Goal: Communication & Community: Answer question/provide support

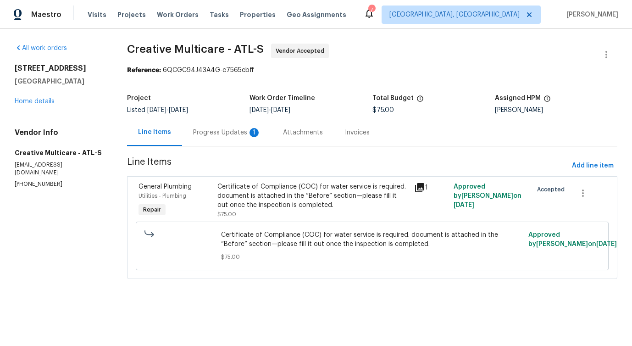
click at [246, 137] on div "Progress Updates 1" at bounding box center [227, 132] width 90 height 27
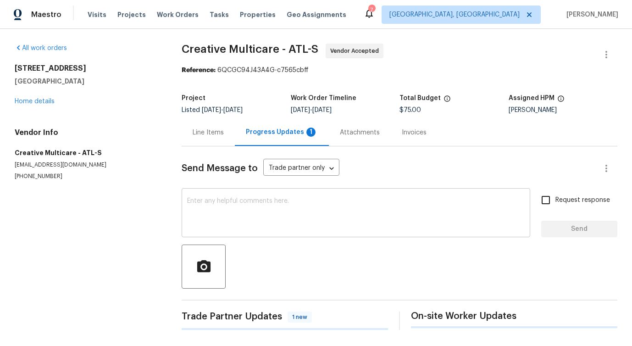
click at [259, 207] on textarea at bounding box center [356, 214] width 338 height 32
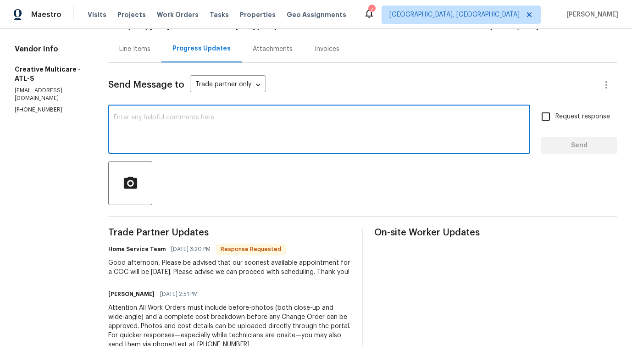
scroll to position [194, 0]
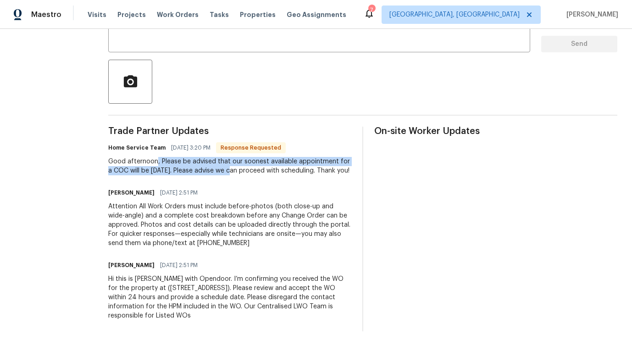
drag, startPoint x: 180, startPoint y: 149, endPoint x: 265, endPoint y: 162, distance: 85.5
click at [265, 163] on div "Good afternoon, Please be advised that our soonest available appointment for a …" at bounding box center [229, 166] width 243 height 18
click at [231, 182] on div "Trade Partner Updates Home Service Team 10/02/2025 3:20 PM Response Requested G…" at bounding box center [229, 229] width 243 height 205
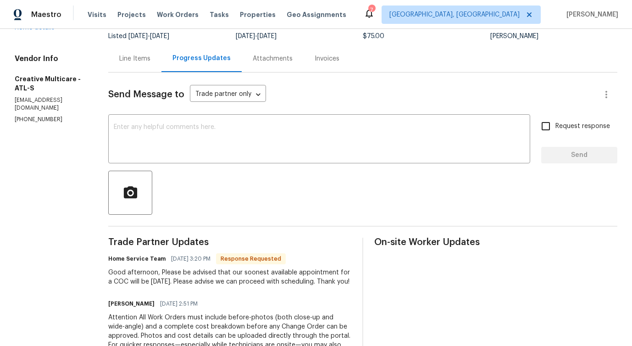
scroll to position [101, 0]
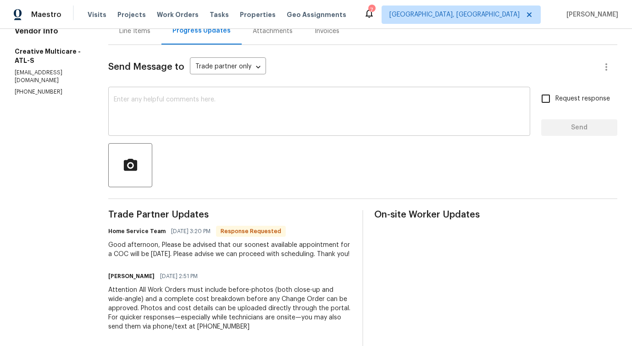
click at [244, 122] on textarea at bounding box center [319, 112] width 411 height 32
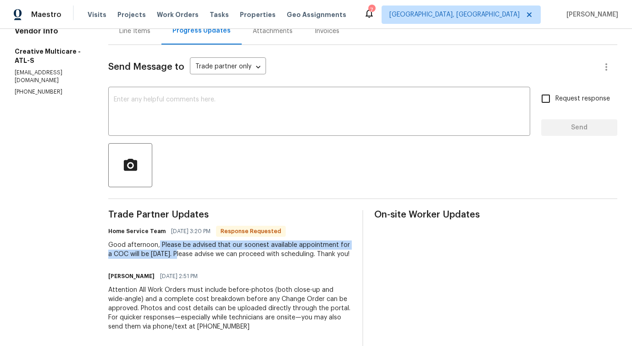
drag, startPoint x: 183, startPoint y: 242, endPoint x: 213, endPoint y: 257, distance: 34.1
click at [213, 257] on div "Good afternoon, Please be advised that our soonest available appointment for a …" at bounding box center [229, 249] width 243 height 18
copy div "Please be advised that our soonest available appointment for a COC will be Tues…"
click at [323, 331] on div "Attention All Work Orders must include before-photos (both close-up and wide-an…" at bounding box center [229, 308] width 243 height 46
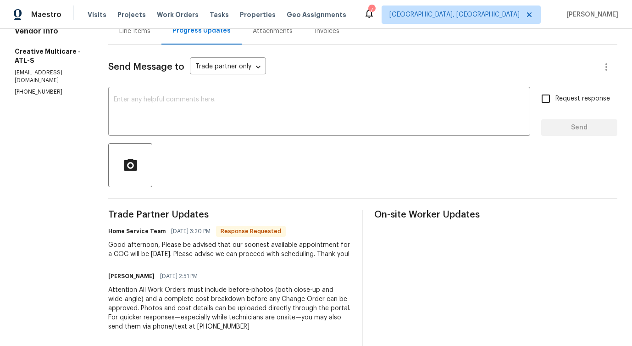
drag, startPoint x: 185, startPoint y: 242, endPoint x: 364, endPoint y: 258, distance: 179.7
click at [364, 258] on div "Trade Partner Updates Home Service Team 10/02/2025 3:20 PM Response Requested G…" at bounding box center [362, 312] width 509 height 205
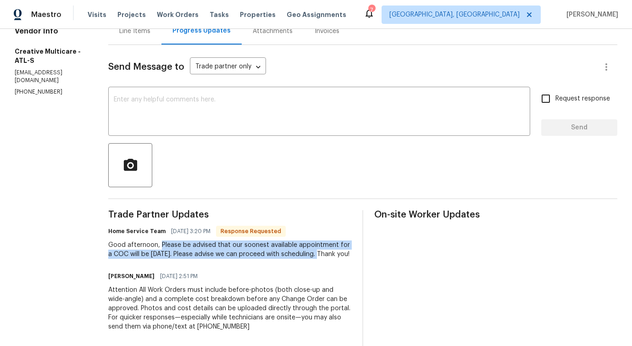
drag, startPoint x: 184, startPoint y: 247, endPoint x: 354, endPoint y: 253, distance: 169.9
click at [352, 252] on div "Good afternoon, Please be advised that our soonest available appointment for a …" at bounding box center [229, 249] width 243 height 18
copy div "Please be advised that our soonest available appointment for a COC will be Tues…"
click at [298, 96] on textarea at bounding box center [319, 112] width 411 height 32
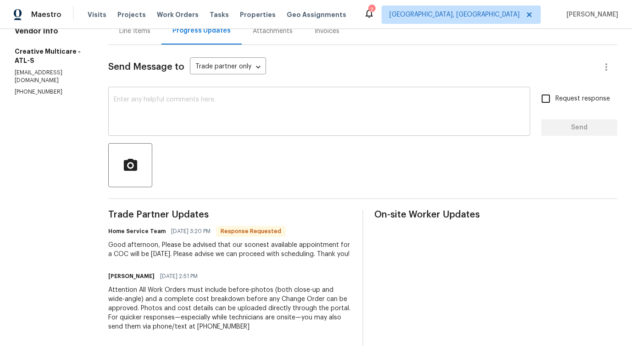
paste textarea "Tuesday works for us. Please"
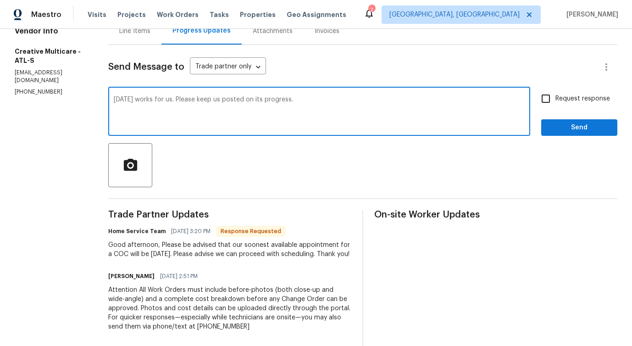
type textarea "Tuesday works for us. Please keep us posted on its progress."
click at [577, 100] on span "Request response" at bounding box center [583, 99] width 55 height 10
click at [556, 100] on input "Request response" at bounding box center [546, 98] width 19 height 19
checkbox input "true"
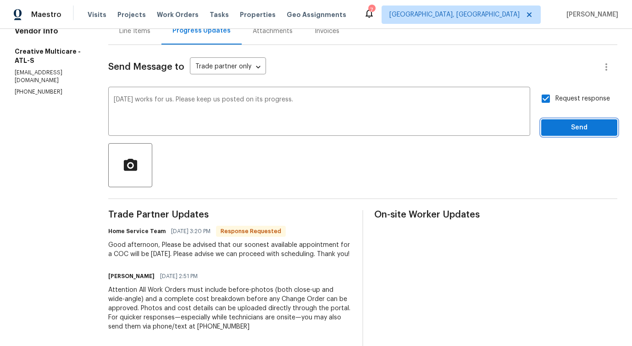
click at [578, 132] on span "Send" at bounding box center [579, 127] width 61 height 11
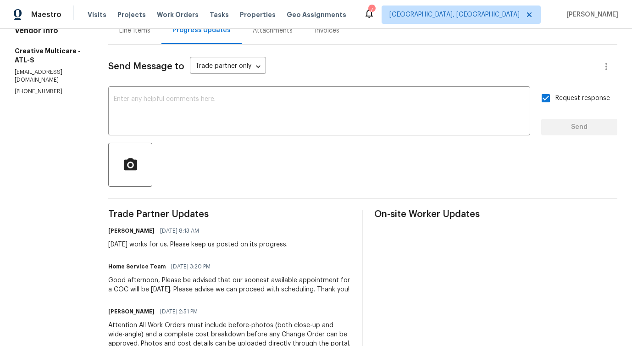
scroll to position [103, 0]
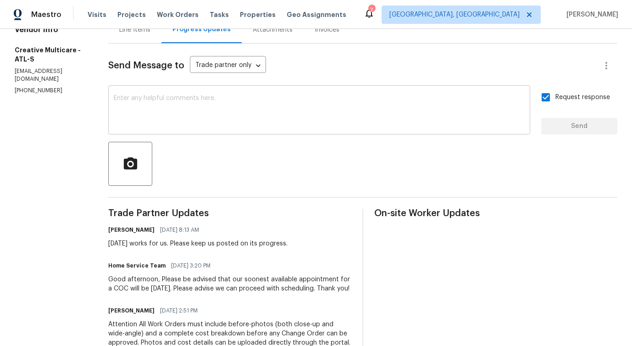
click at [319, 115] on textarea at bounding box center [319, 111] width 411 height 32
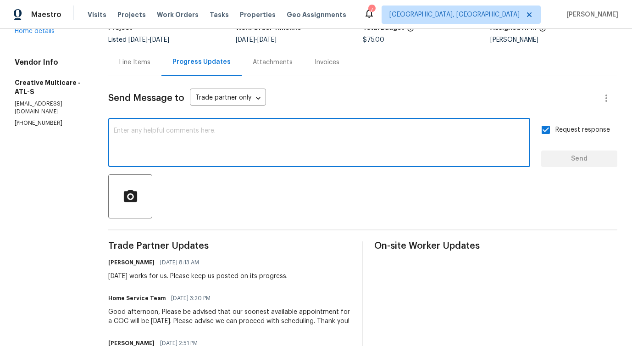
scroll to position [0, 0]
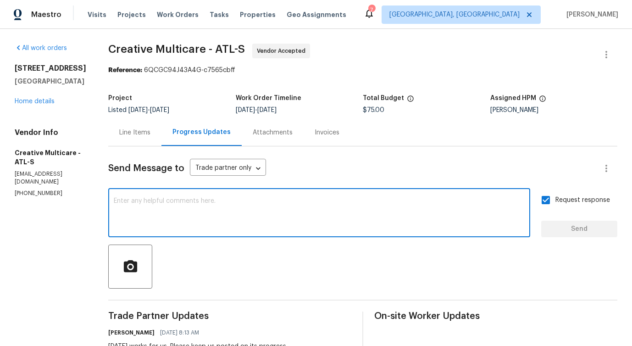
click at [257, 204] on textarea at bounding box center [319, 214] width 411 height 32
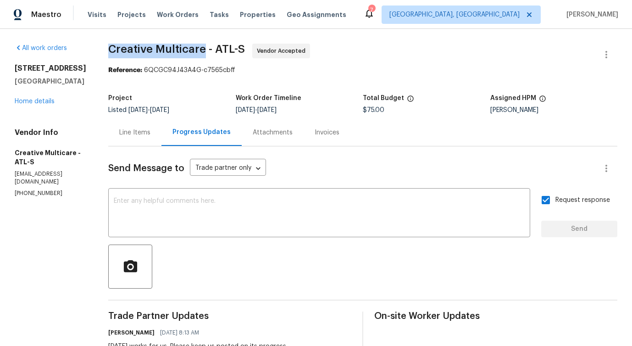
drag, startPoint x: 130, startPoint y: 46, endPoint x: 226, endPoint y: 50, distance: 96.5
click at [227, 51] on div "All work orders 5919 Heritage Ln Stone Mountain, GA 30087 Home details Vendor I…" at bounding box center [316, 298] width 632 height 538
drag, startPoint x: 238, startPoint y: 46, endPoint x: 257, endPoint y: 50, distance: 18.7
click at [245, 50] on span "Creative Multicare - ATL-S" at bounding box center [176, 49] width 137 height 11
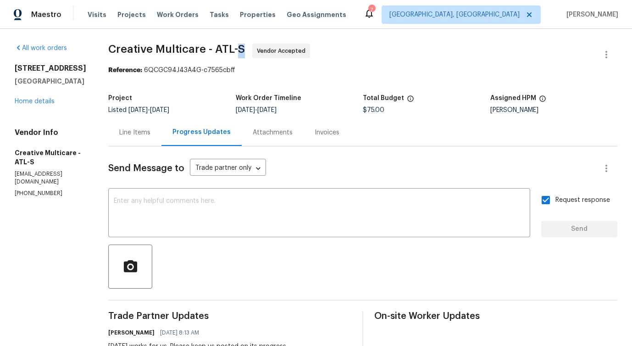
click at [245, 50] on span "Creative Multicare - ATL-S" at bounding box center [176, 49] width 137 height 11
click at [244, 49] on span "Creative Multicare - ATL-S" at bounding box center [176, 49] width 137 height 11
click at [204, 46] on span "Creative Multicare - ATL-S" at bounding box center [176, 49] width 137 height 11
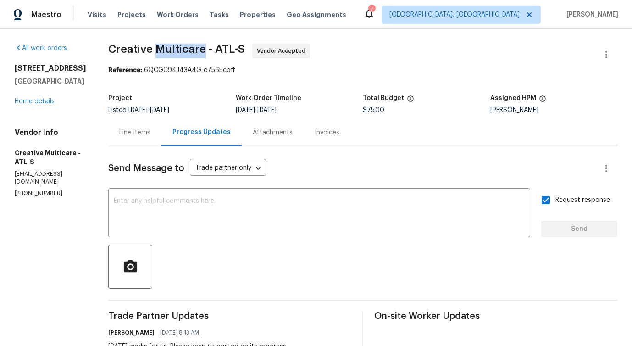
click at [134, 44] on span "Creative Multicare - ATL-S" at bounding box center [176, 49] width 137 height 11
click at [211, 48] on span "Creative Multicare - ATL-S" at bounding box center [176, 49] width 137 height 11
drag, startPoint x: 237, startPoint y: 47, endPoint x: 256, endPoint y: 51, distance: 19.3
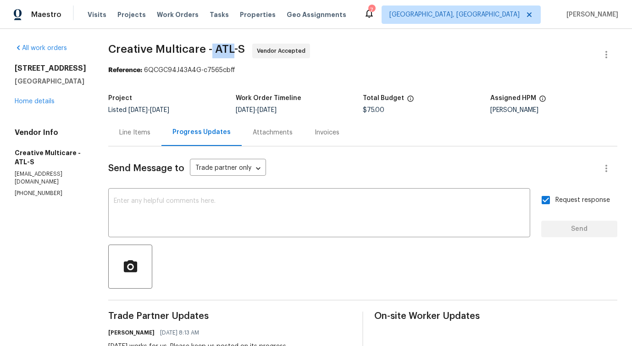
click at [245, 51] on span "Creative Multicare - ATL-S" at bounding box center [176, 49] width 137 height 11
click at [245, 47] on span "Creative Multicare - ATL-S" at bounding box center [176, 49] width 137 height 11
click at [214, 216] on textarea at bounding box center [319, 214] width 411 height 32
drag, startPoint x: 140, startPoint y: 45, endPoint x: 237, endPoint y: 49, distance: 96.4
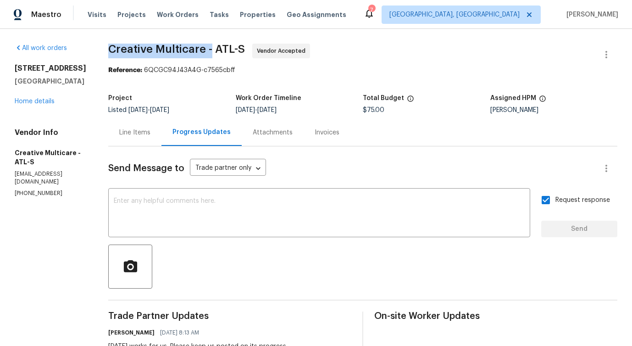
click at [237, 49] on div "All work orders 5919 Heritage Ln Stone Mountain, GA 30087 Home details Vendor I…" at bounding box center [316, 298] width 632 height 538
copy span "Creative Multicare -"
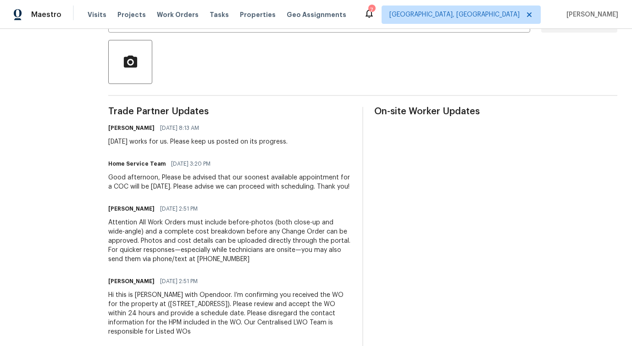
scroll to position [230, 0]
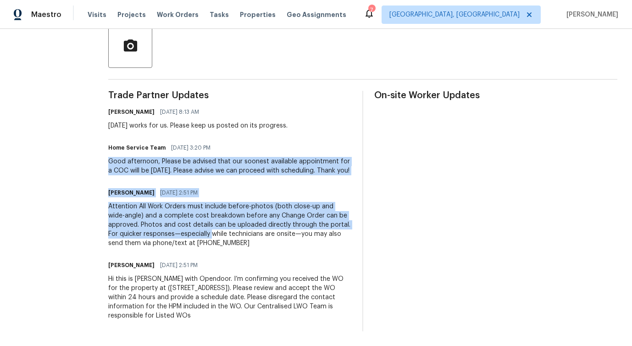
drag, startPoint x: 134, startPoint y: 151, endPoint x: 257, endPoint y: 236, distance: 150.0
click at [257, 236] on div "Trade Partner Updates Pavithra Sekar 10/03/2025 8:13 AM Tuesday works for us. P…" at bounding box center [229, 211] width 243 height 240
click at [259, 230] on div "Attention All Work Orders must include before-photos (both close-up and wide-an…" at bounding box center [229, 225] width 243 height 46
drag, startPoint x: 133, startPoint y: 151, endPoint x: 176, endPoint y: 174, distance: 49.3
click at [176, 174] on div "Good afternoon, Please be advised that our soonest available appointment for a …" at bounding box center [229, 166] width 243 height 18
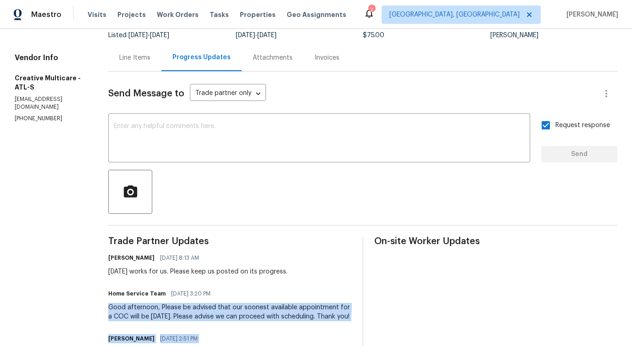
scroll to position [74, 0]
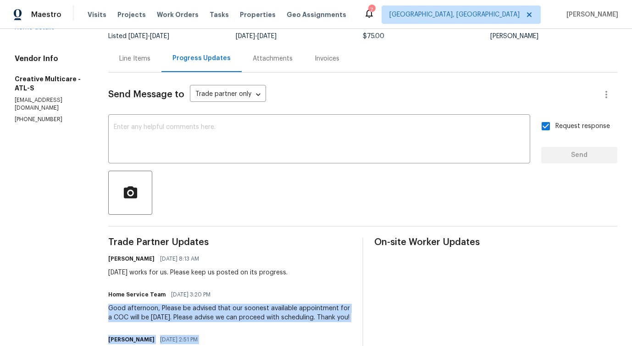
click at [207, 275] on div "Tuesday works for us. Please keep us posted on its progress." at bounding box center [197, 272] width 179 height 9
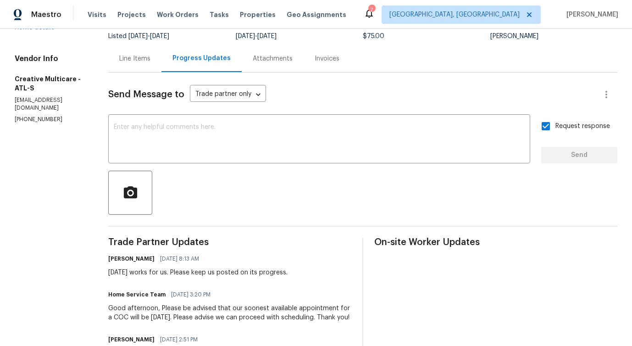
drag, startPoint x: 199, startPoint y: 271, endPoint x: 319, endPoint y: 269, distance: 119.8
click at [319, 269] on div "Pavithra Sekar 10/03/2025 8:13 AM Tuesday works for us. Please keep us posted o…" at bounding box center [229, 264] width 243 height 25
click at [307, 123] on div "x ​" at bounding box center [319, 140] width 422 height 47
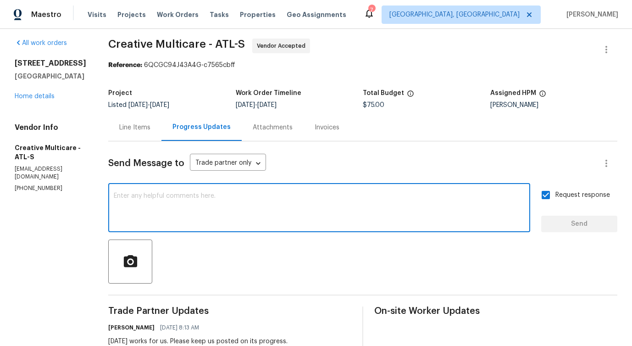
scroll to position [0, 0]
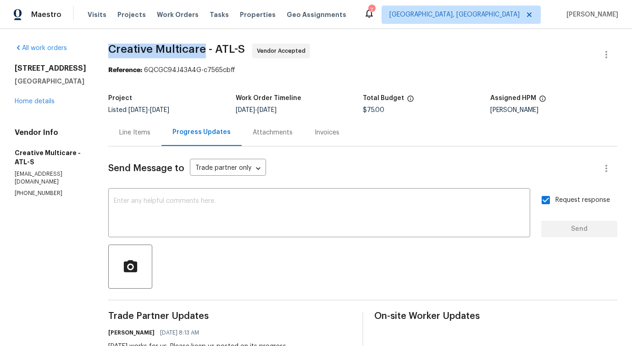
drag, startPoint x: 132, startPoint y: 48, endPoint x: 227, endPoint y: 53, distance: 95.2
click at [227, 53] on div "All work orders 5919 Heritage Ln Stone Mountain, GA 30087 Home details Vendor I…" at bounding box center [316, 298] width 632 height 538
drag, startPoint x: 241, startPoint y: 47, endPoint x: 255, endPoint y: 52, distance: 15.1
click at [245, 52] on span "Creative Multicare - ATL-S" at bounding box center [176, 49] width 137 height 11
click at [245, 45] on span "Creative Multicare - ATL-S" at bounding box center [176, 49] width 137 height 11
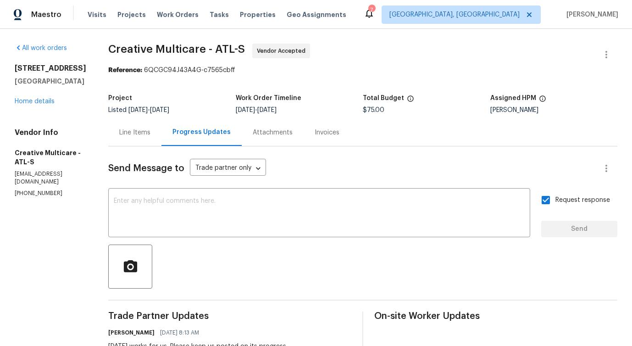
click at [245, 45] on span "Creative Multicare - ATL-S" at bounding box center [176, 49] width 137 height 11
drag, startPoint x: 137, startPoint y: 48, endPoint x: 229, endPoint y: 47, distance: 91.8
click at [229, 47] on span "Creative Multicare - ATL-S" at bounding box center [176, 49] width 137 height 11
click at [207, 210] on textarea at bounding box center [319, 214] width 411 height 32
drag, startPoint x: 135, startPoint y: 48, endPoint x: 227, endPoint y: 47, distance: 91.8
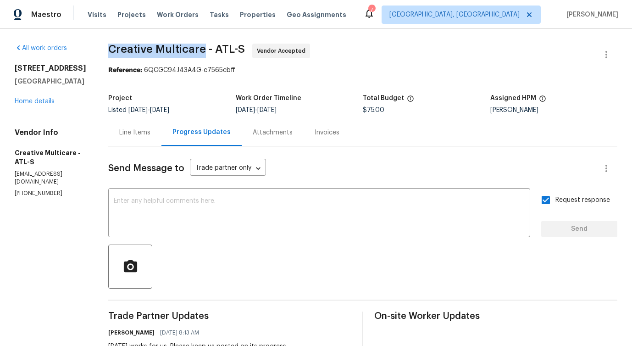
click at [227, 47] on span "Creative Multicare - ATL-S" at bounding box center [176, 49] width 137 height 11
click at [175, 40] on div "All work orders 5919 Heritage Ln Stone Mountain, GA 30087 Home details Vendor I…" at bounding box center [316, 298] width 632 height 538
drag, startPoint x: 135, startPoint y: 48, endPoint x: 229, endPoint y: 50, distance: 94.1
click at [229, 50] on span "Creative Multicare - ATL-S" at bounding box center [176, 49] width 137 height 11
click at [224, 219] on textarea at bounding box center [319, 214] width 411 height 32
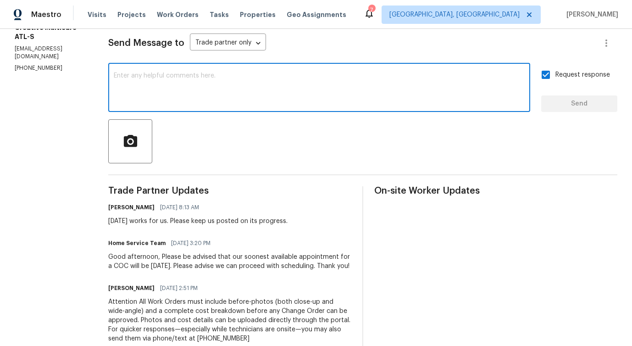
scroll to position [156, 0]
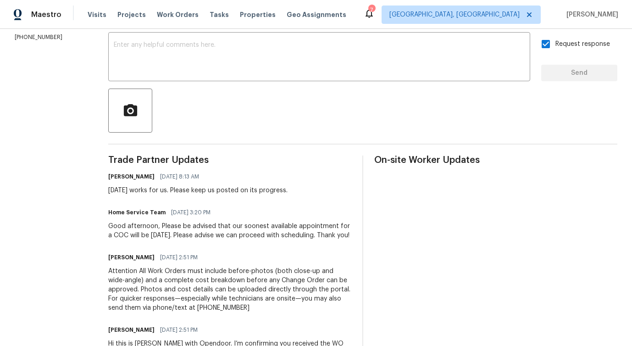
drag, startPoint x: 131, startPoint y: 190, endPoint x: 327, endPoint y: 192, distance: 196.0
click at [327, 192] on div "All work orders 5919 Heritage Ln Stone Mountain, GA 30087 Home details Vendor I…" at bounding box center [316, 142] width 632 height 538
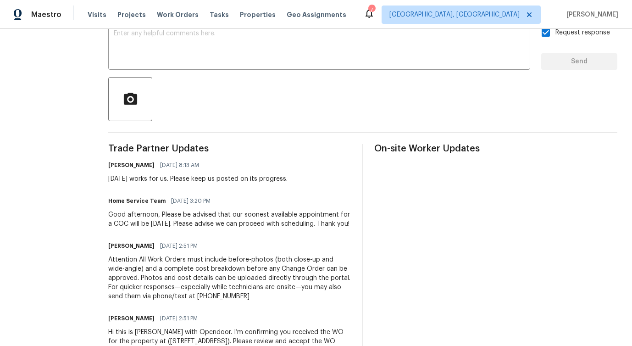
scroll to position [171, 0]
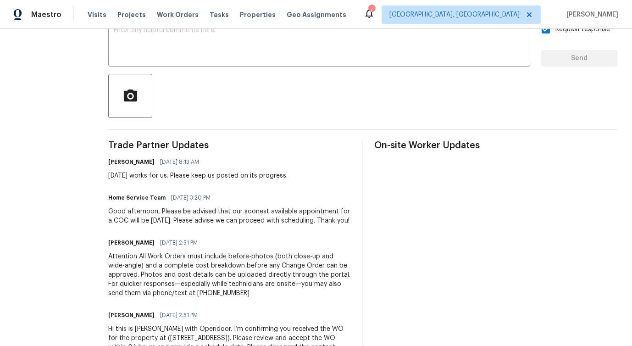
click at [278, 175] on div "Tuesday works for us. Please keep us posted on its progress." at bounding box center [197, 175] width 179 height 9
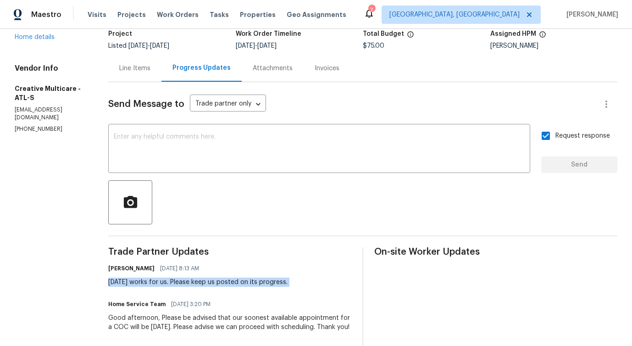
scroll to position [63, 0]
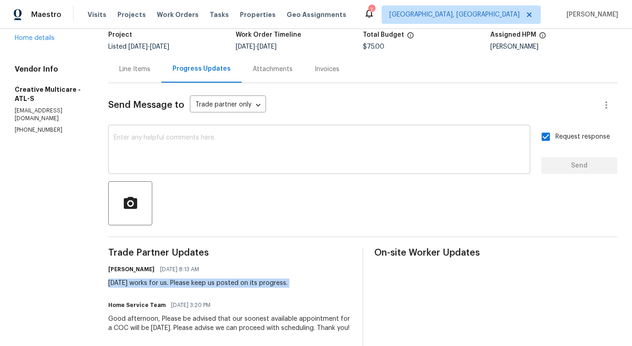
click at [323, 145] on textarea at bounding box center [319, 150] width 411 height 32
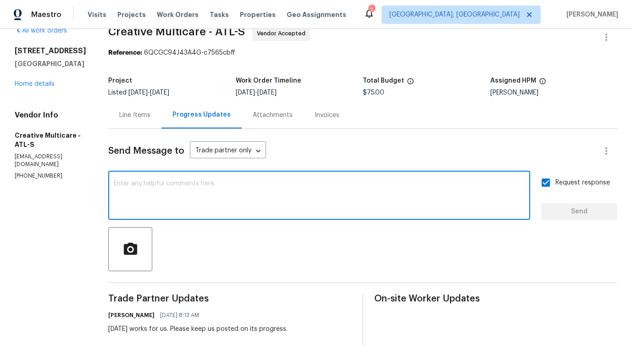
scroll to position [0, 0]
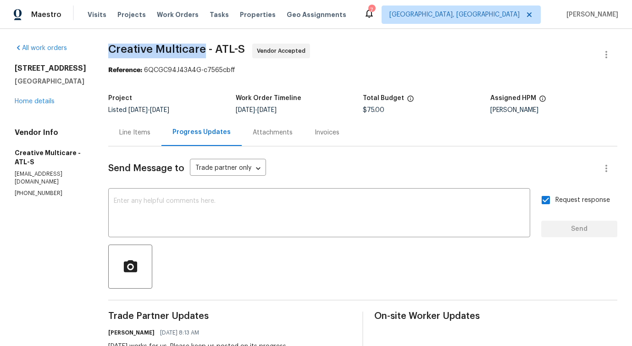
drag, startPoint x: 132, startPoint y: 47, endPoint x: 230, endPoint y: 50, distance: 98.7
click at [230, 50] on div "All work orders 5919 Heritage Ln Stone Mountain, GA 30087 Home details Vendor I…" at bounding box center [316, 298] width 632 height 538
drag, startPoint x: 240, startPoint y: 48, endPoint x: 257, endPoint y: 51, distance: 16.8
click at [245, 51] on span "Creative Multicare - ATL-S" at bounding box center [176, 49] width 137 height 11
click at [217, 213] on textarea at bounding box center [319, 214] width 411 height 32
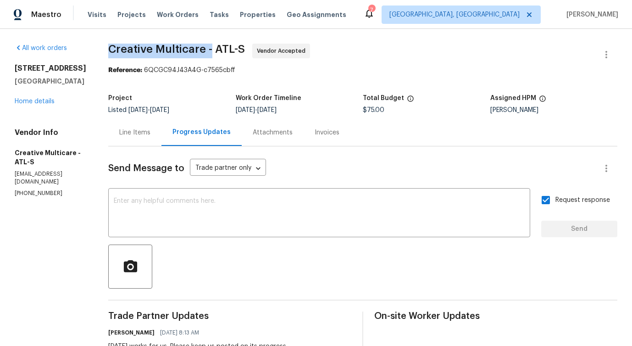
drag, startPoint x: 132, startPoint y: 50, endPoint x: 236, endPoint y: 56, distance: 104.8
click at [236, 56] on div "All work orders 5919 Heritage Ln Stone Mountain, GA 30087 Home details Vendor I…" at bounding box center [316, 298] width 632 height 538
copy span "Creative Multicare -"
click at [26, 101] on link "Home details" at bounding box center [35, 101] width 40 height 6
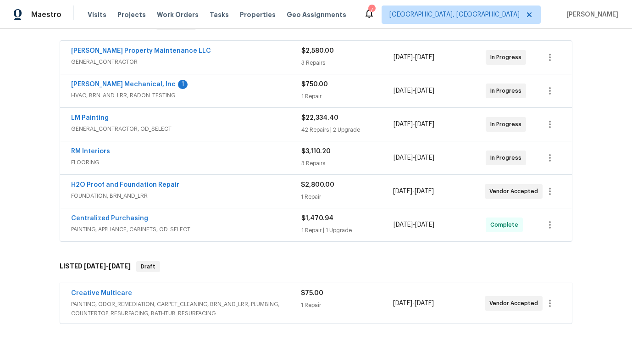
scroll to position [92, 0]
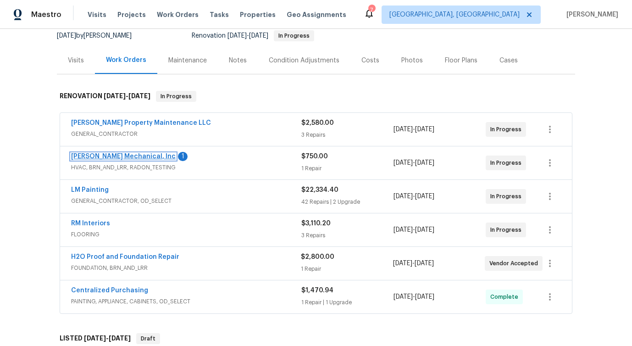
click at [147, 157] on link "JH Martin Mechanical, Inc" at bounding box center [123, 156] width 105 height 6
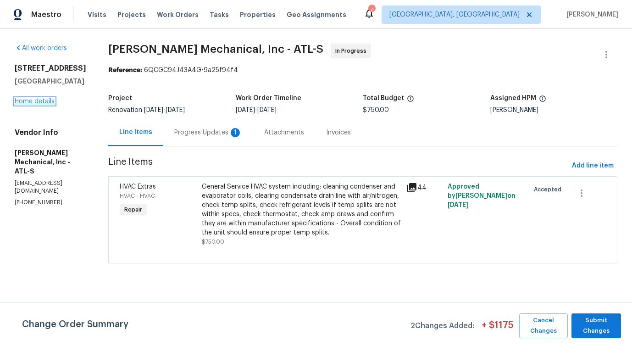
click at [35, 102] on link "Home details" at bounding box center [35, 101] width 40 height 6
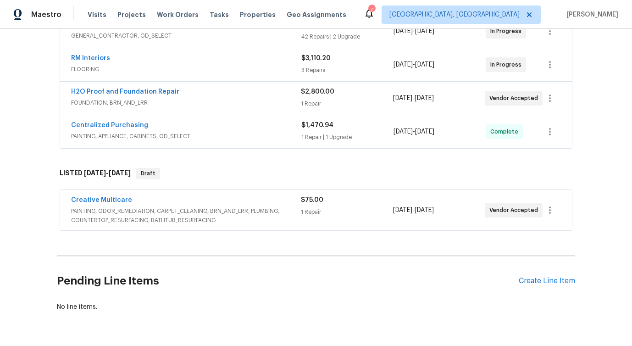
scroll to position [285, 0]
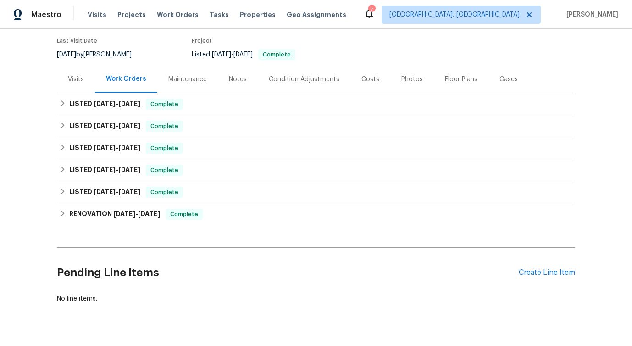
scroll to position [93, 0]
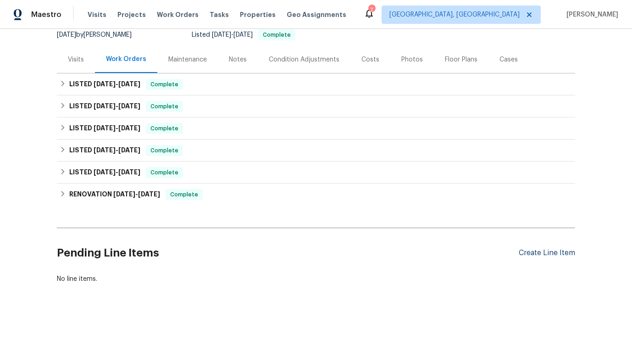
click at [563, 251] on div "Create Line Item" at bounding box center [547, 253] width 56 height 9
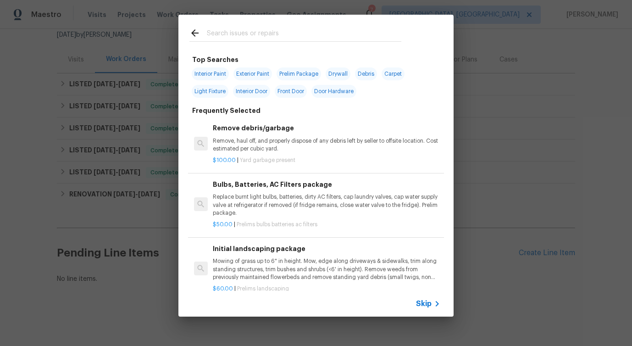
click at [431, 302] on span "Skip" at bounding box center [424, 303] width 16 height 9
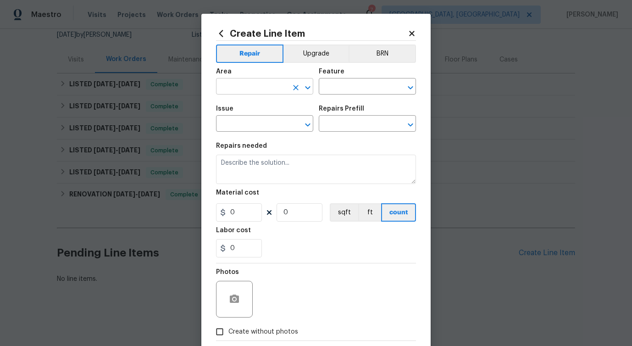
click at [275, 82] on input "text" at bounding box center [252, 87] width 72 height 14
click at [265, 104] on li "Dining Room" at bounding box center [264, 108] width 97 height 15
type input "Dining Room"
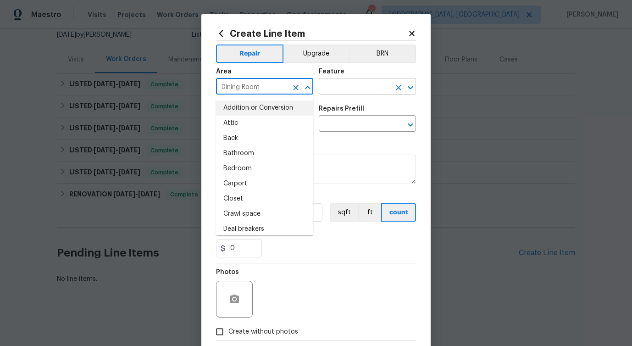
click at [338, 82] on input "text" at bounding box center [355, 87] width 72 height 14
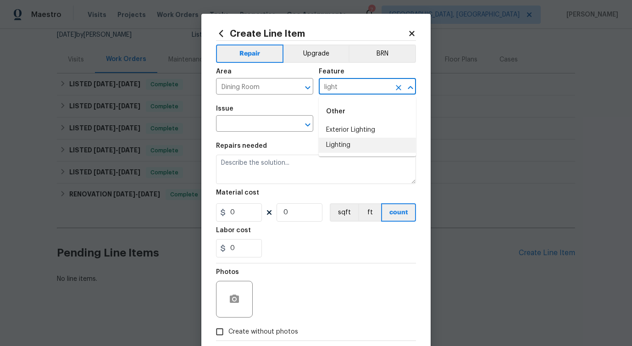
click at [344, 142] on li "Lighting" at bounding box center [367, 145] width 97 height 15
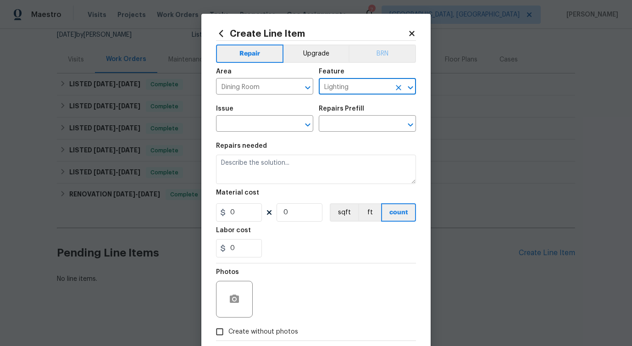
type input "Lighting"
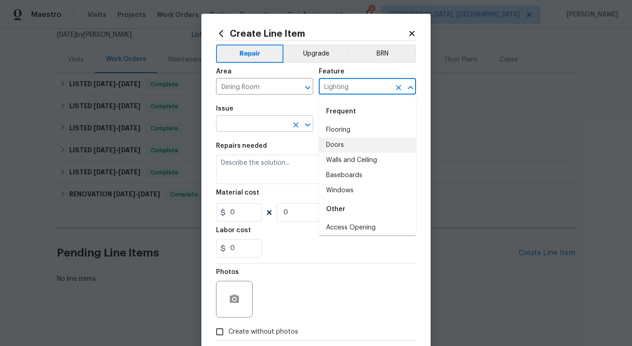
click at [252, 127] on input "text" at bounding box center [252, 124] width 72 height 14
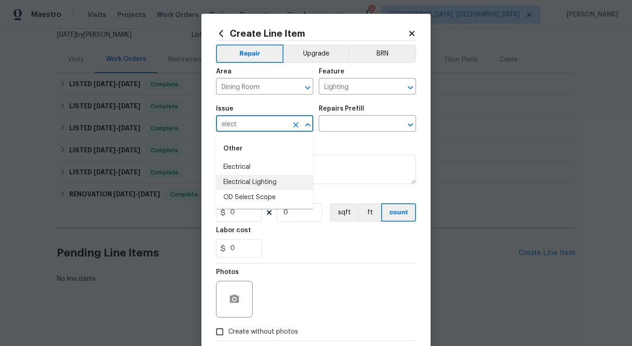
click at [245, 183] on li "Electrical Lighting" at bounding box center [264, 182] width 97 height 15
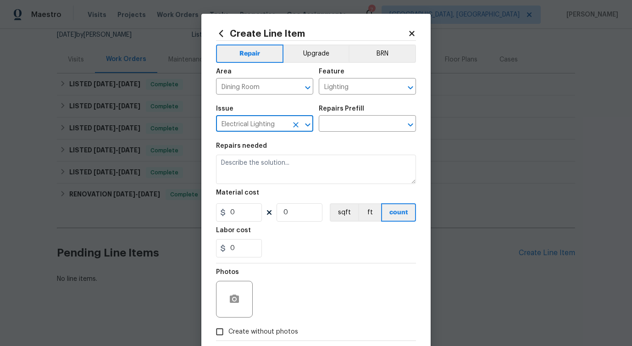
type input "Electrical Lighting"
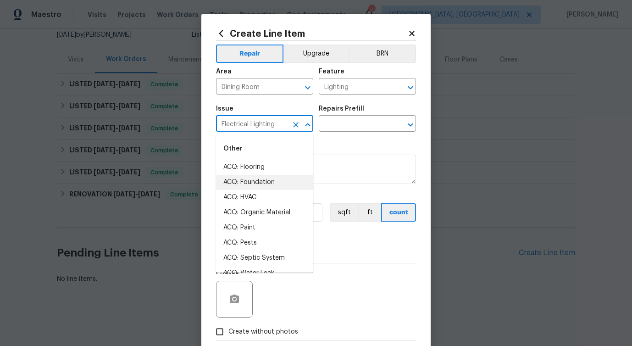
click at [374, 133] on div "Issue Electrical Lighting ​ Repairs Prefill ​" at bounding box center [316, 118] width 200 height 37
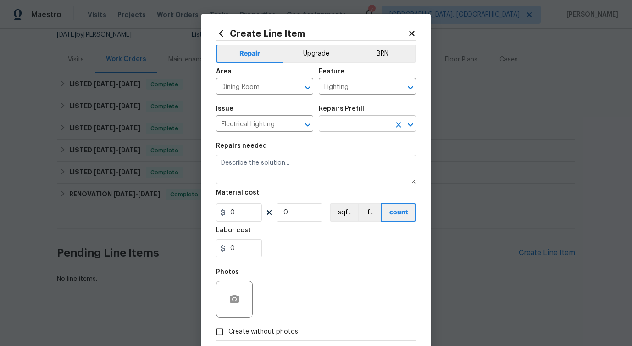
click at [376, 127] on input "text" at bounding box center [355, 124] width 72 height 14
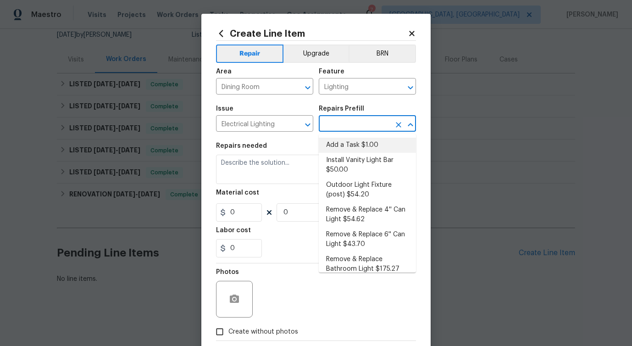
click at [344, 146] on li "Add a Task $1.00" at bounding box center [367, 145] width 97 height 15
type input "Add a Task $1.00"
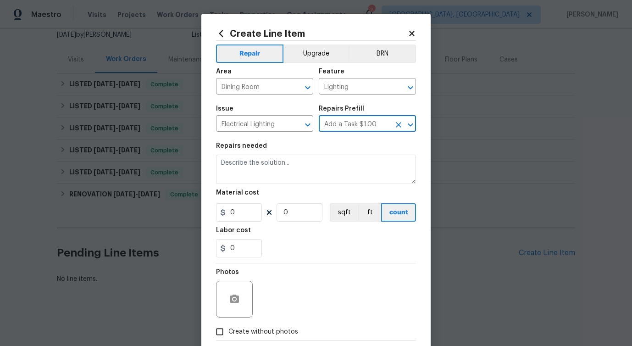
type textarea "HPM to detail"
type input "1"
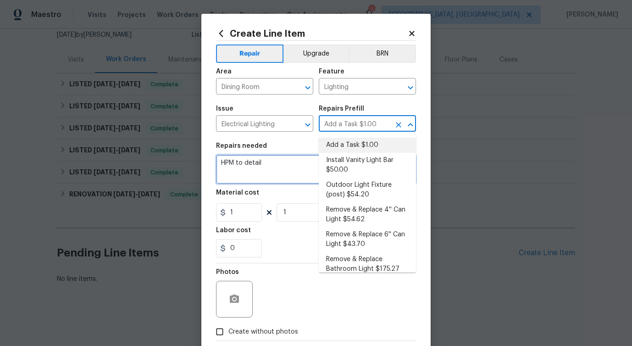
click at [261, 175] on textarea "HPM to detail" at bounding box center [316, 169] width 200 height 29
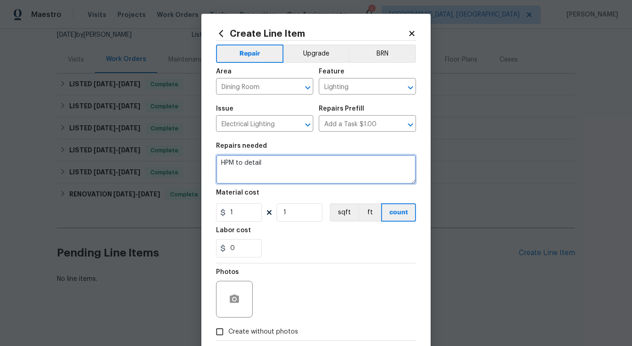
click at [261, 175] on textarea "HPM to detail" at bounding box center [316, 169] width 200 height 29
paste textarea "The chandelier is hanging down and coming loose from the ceiling. Please inspec…"
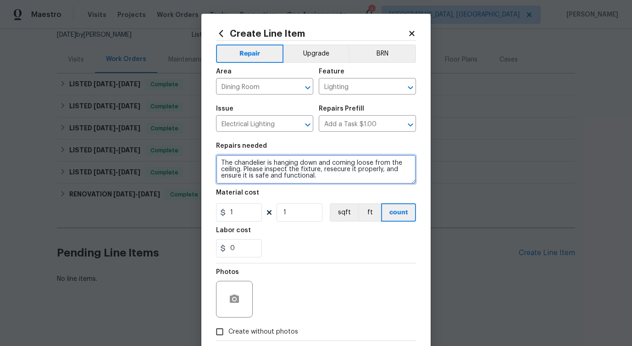
type textarea "The chandelier is hanging down and coming loose from the ceiling. Please inspec…"
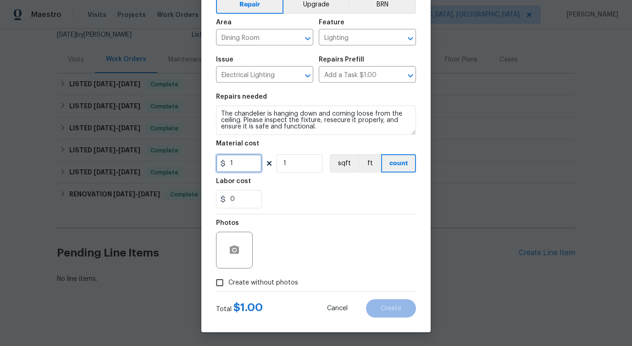
click at [243, 163] on input "1" at bounding box center [239, 163] width 46 height 18
type input "75"
click at [233, 260] on button "button" at bounding box center [235, 250] width 22 height 22
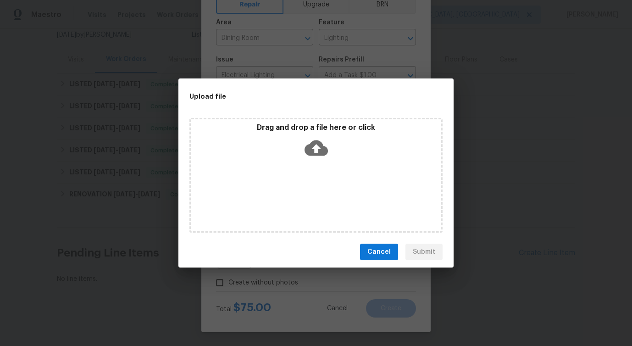
click at [315, 155] on icon at bounding box center [316, 148] width 23 height 16
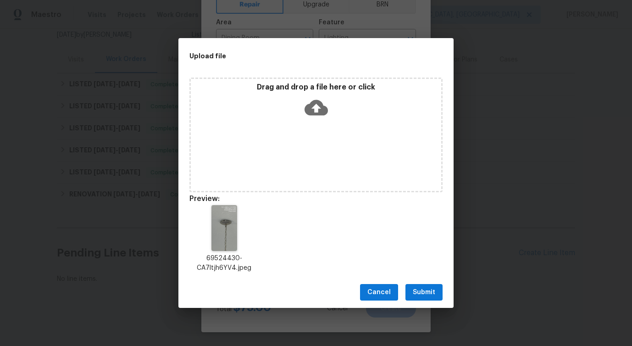
click at [430, 299] on button "Submit" at bounding box center [424, 292] width 37 height 17
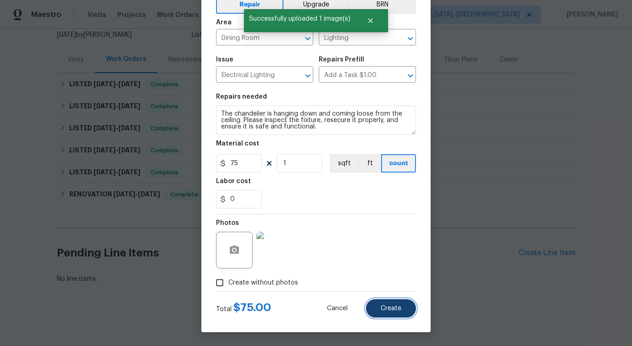
click at [393, 308] on span "Create" at bounding box center [391, 308] width 21 height 7
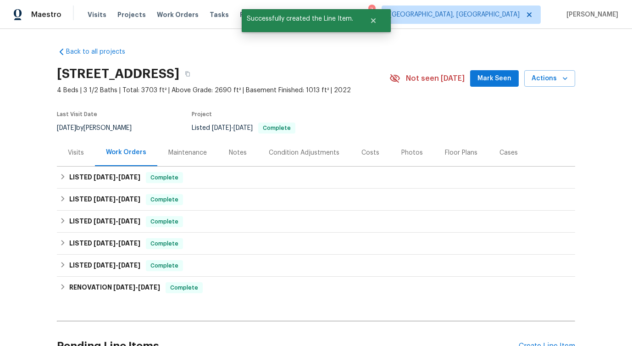
scroll to position [207, 0]
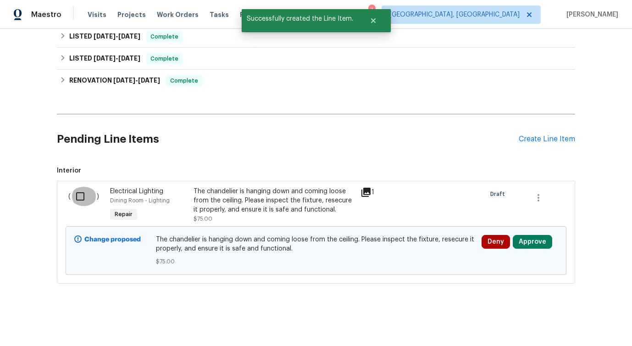
click at [78, 201] on input "checkbox" at bounding box center [84, 196] width 26 height 19
checkbox input "true"
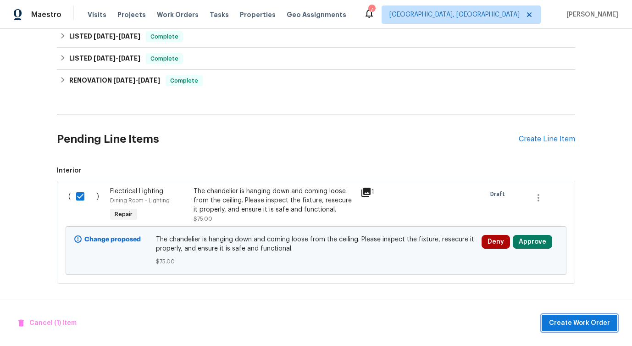
click at [562, 320] on span "Create Work Order" at bounding box center [579, 323] width 61 height 11
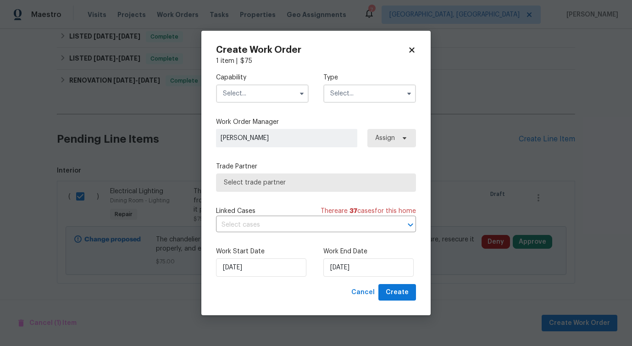
click at [267, 100] on input "text" at bounding box center [262, 93] width 93 height 18
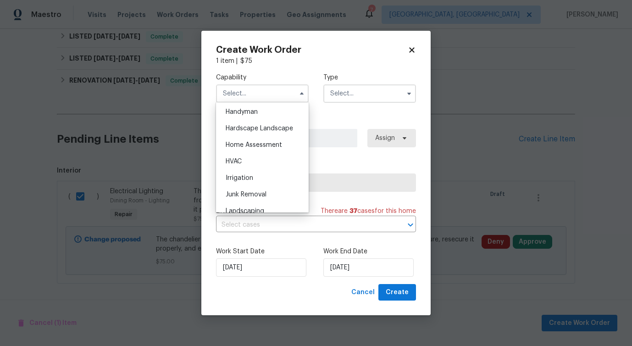
scroll to position [505, 0]
click at [270, 112] on div "Handyman" at bounding box center [262, 113] width 88 height 17
type input "Handyman"
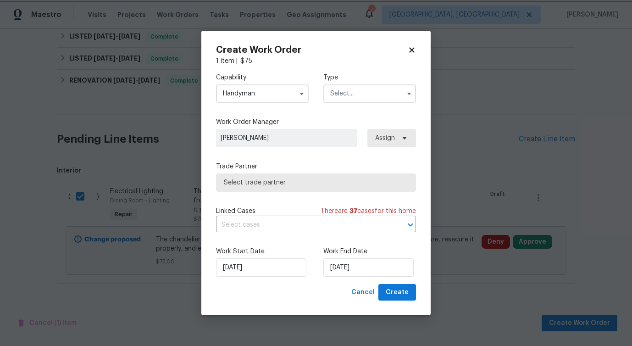
scroll to position [488, 0]
click at [339, 100] on input "text" at bounding box center [370, 93] width 93 height 18
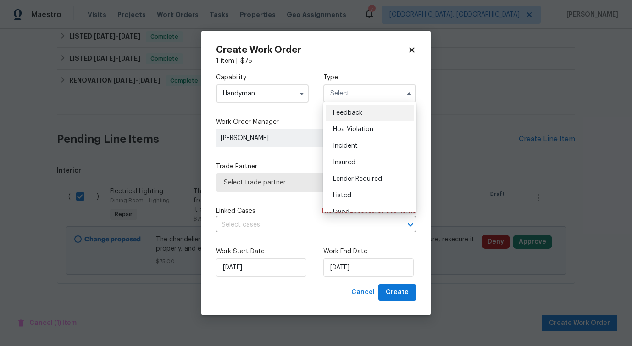
click at [339, 113] on span "Feedback" at bounding box center [347, 113] width 29 height 6
type input "Feedback"
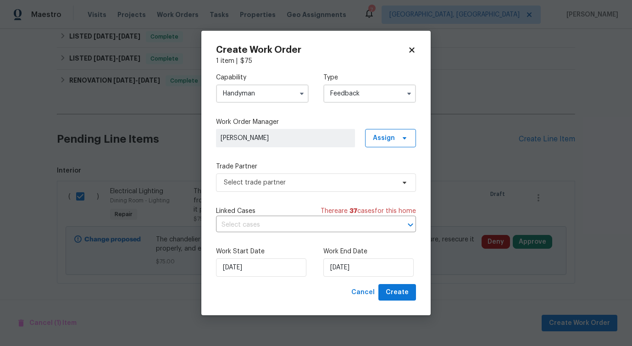
click at [242, 191] on div "Capability Handyman Type Feedback Work Order Manager Pavithra Sekar Assign Trad…" at bounding box center [316, 175] width 200 height 218
click at [243, 189] on span "Select trade partner" at bounding box center [316, 182] width 200 height 18
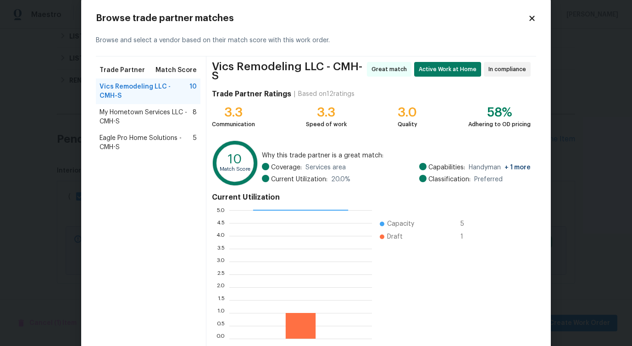
scroll to position [20, 0]
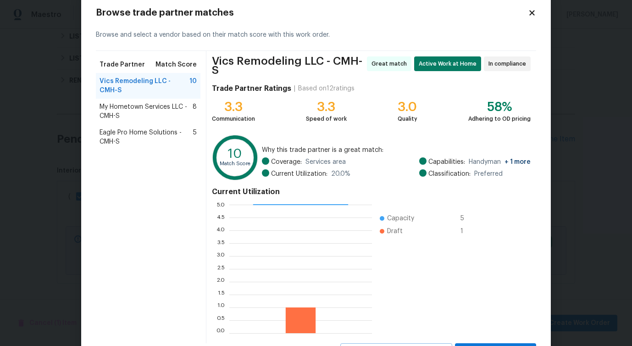
click at [136, 119] on span "My Hometown Services LLC - CMH-S" at bounding box center [146, 111] width 93 height 18
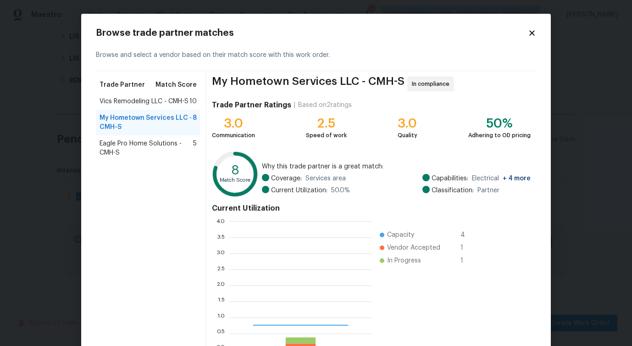
scroll to position [129, 143]
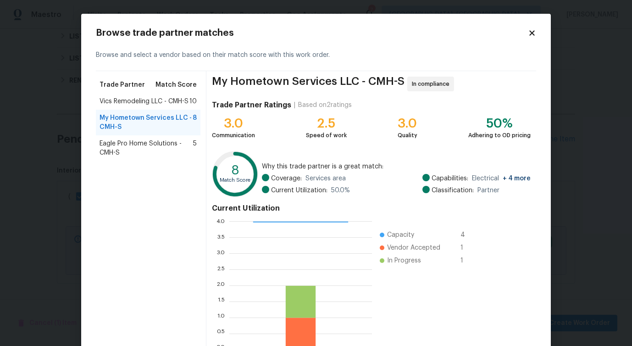
click at [131, 137] on div "Eagle Pro Home Solutions - CMH-S 5" at bounding box center [148, 148] width 105 height 26
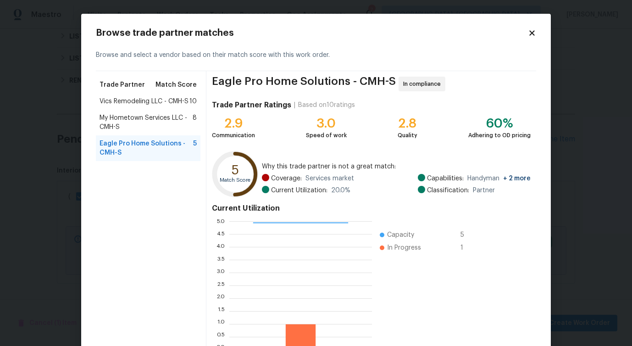
click at [140, 102] on span "Vics Remodeling LLC - CMH-S" at bounding box center [144, 101] width 89 height 9
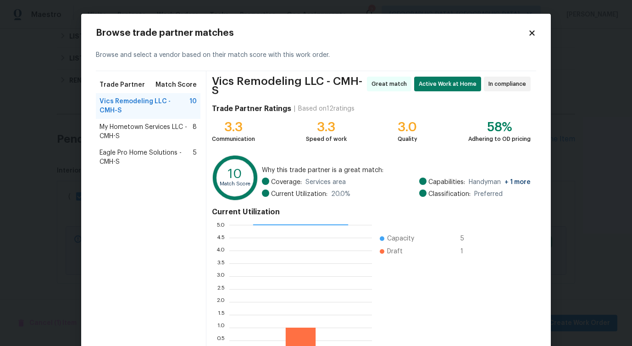
scroll to position [59, 0]
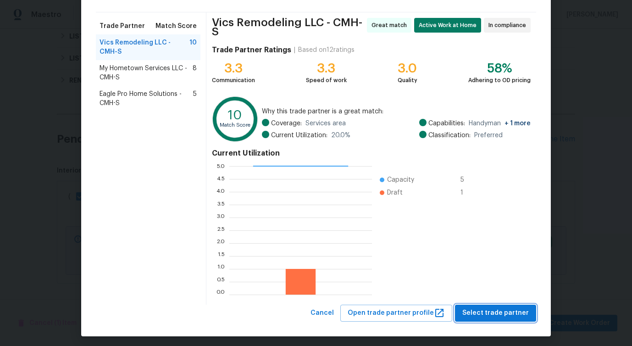
click at [494, 309] on span "Select trade partner" at bounding box center [496, 312] width 67 height 11
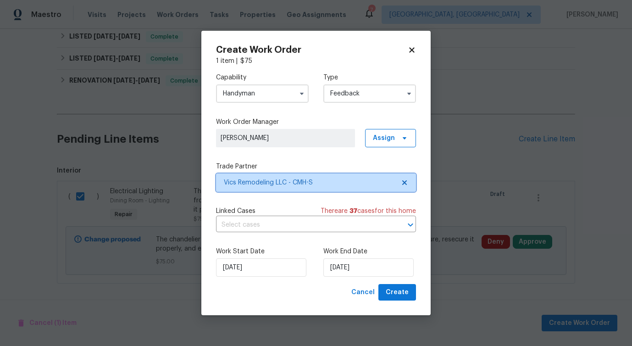
scroll to position [0, 0]
click at [238, 229] on input "text" at bounding box center [303, 225] width 174 height 14
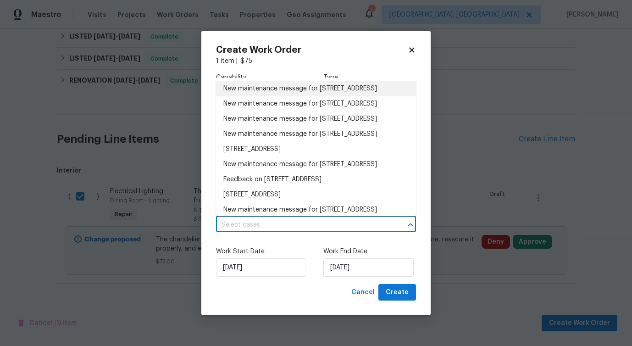
click at [258, 92] on li "New maintenance message for 1128 Legacy Ln , Pataskala, OH 43062" at bounding box center [316, 88] width 200 height 15
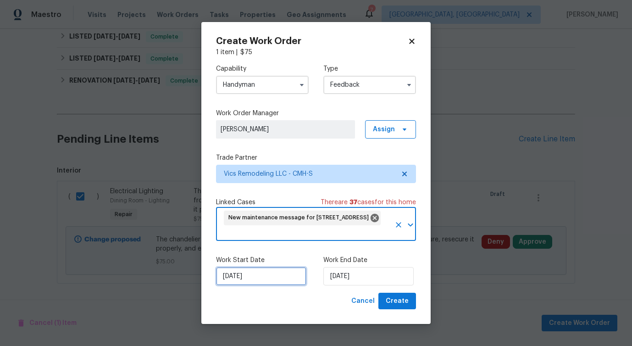
click at [241, 279] on input "10/3/2025" at bounding box center [261, 276] width 90 height 18
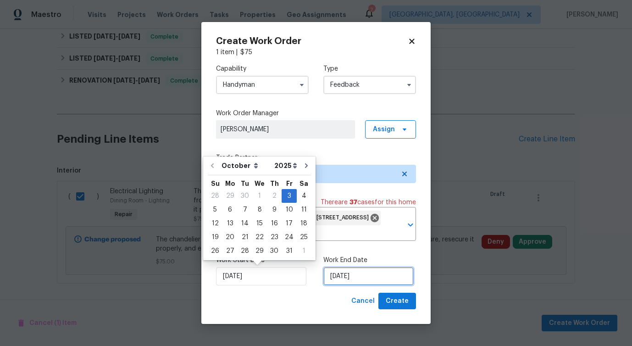
click at [356, 281] on input "10/3/2025" at bounding box center [369, 276] width 90 height 18
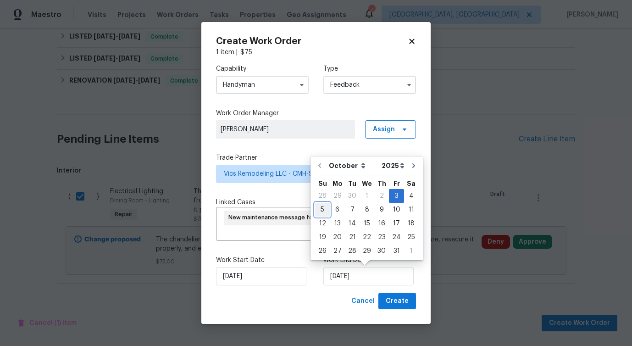
click at [323, 206] on div "5" at bounding box center [322, 209] width 15 height 13
type input "10/5/2025"
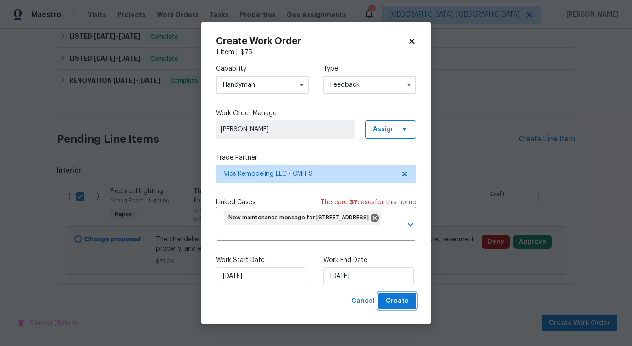
click at [404, 302] on span "Create" at bounding box center [397, 301] width 23 height 11
checkbox input "false"
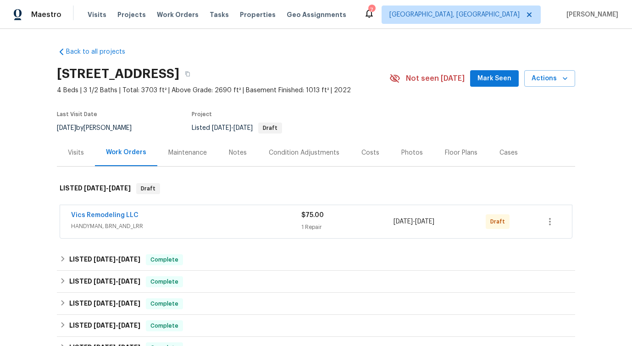
click at [115, 211] on span "Vics Remodeling LLC" at bounding box center [104, 215] width 67 height 9
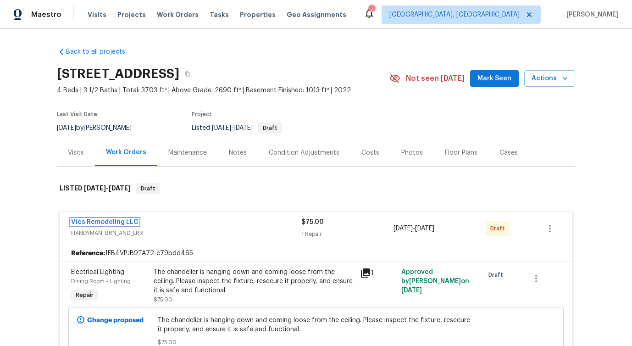
click at [114, 220] on link "Vics Remodeling LLC" at bounding box center [104, 222] width 67 height 6
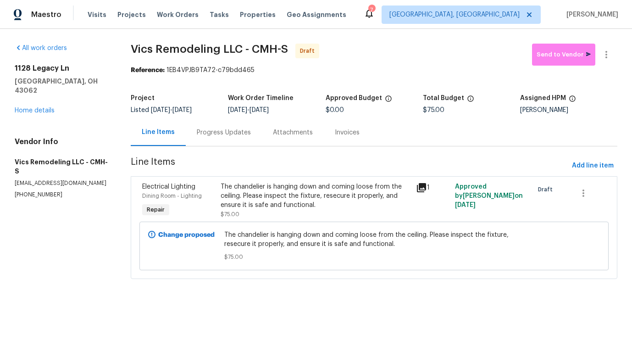
click at [235, 126] on div "Progress Updates" at bounding box center [224, 132] width 76 height 27
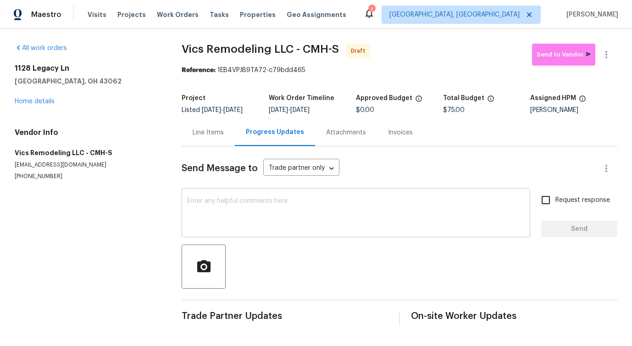
click at [246, 228] on textarea at bounding box center [356, 214] width 338 height 32
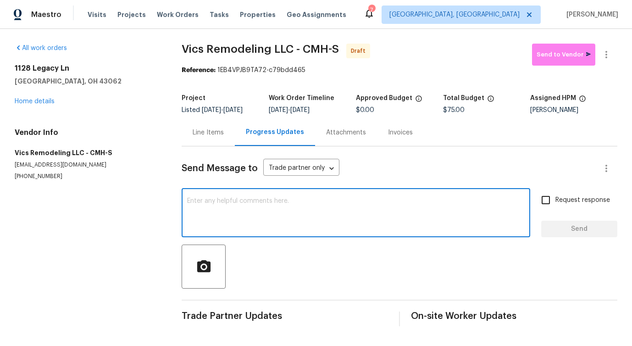
click at [334, 198] on textarea at bounding box center [356, 214] width 338 height 32
paste textarea "Hi this is Pavithra with Opendoor. I’m confirming you received the WO for the p…"
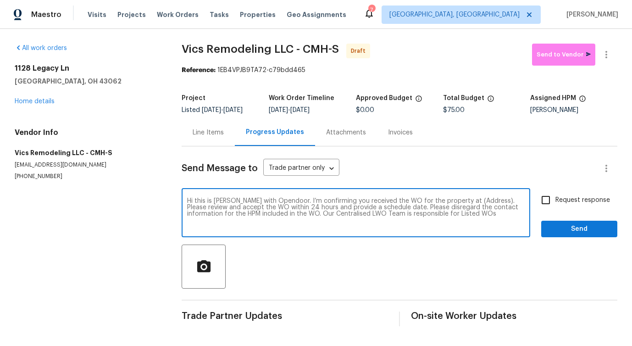
click at [470, 207] on textarea "Hi this is Pavithra with Opendoor. I’m confirming you received the WO for the p…" at bounding box center [356, 214] width 338 height 32
paste textarea "[STREET_ADDRESS]"
type textarea "Hi this is Pavithra with Opendoor. I’m confirming you received the WO for the p…"
click at [556, 192] on input "Request response" at bounding box center [546, 199] width 19 height 19
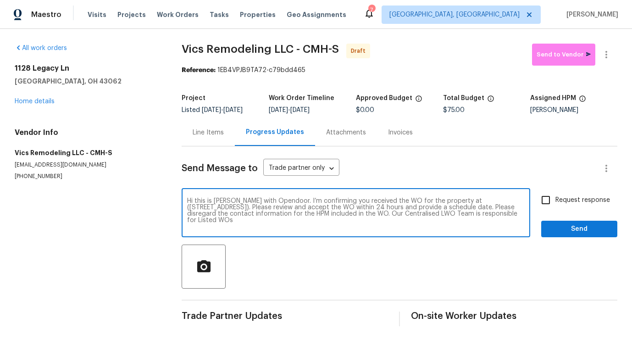
checkbox input "true"
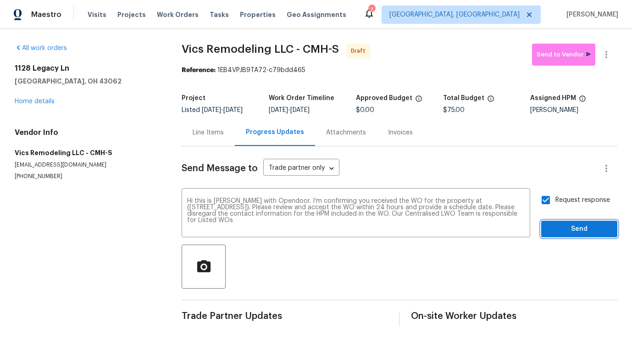
click at [563, 227] on span "Send" at bounding box center [579, 229] width 61 height 11
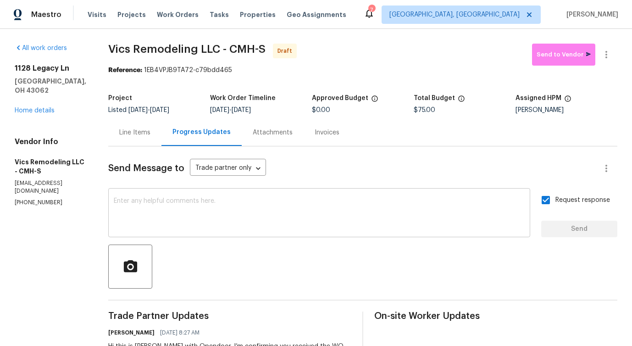
click at [317, 210] on textarea at bounding box center [319, 214] width 411 height 32
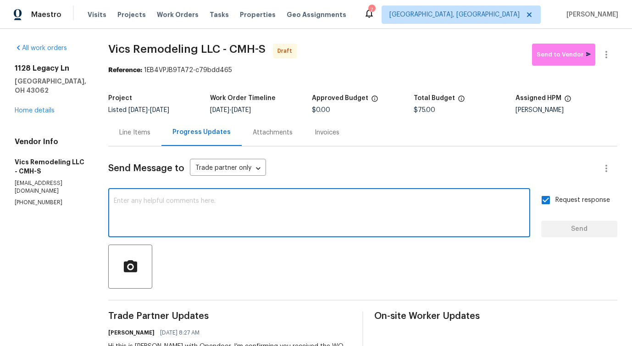
paste textarea "Attention All Work Orders must include before-photos (both close-up and wide-an…"
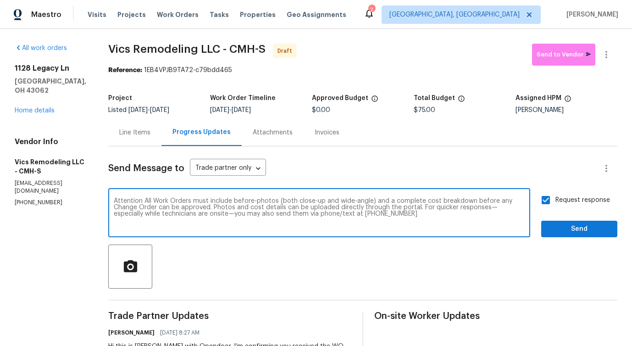
type textarea "Attention All Work Orders must include before-photos (both close-up and wide-an…"
click at [588, 230] on span "Send" at bounding box center [579, 229] width 61 height 11
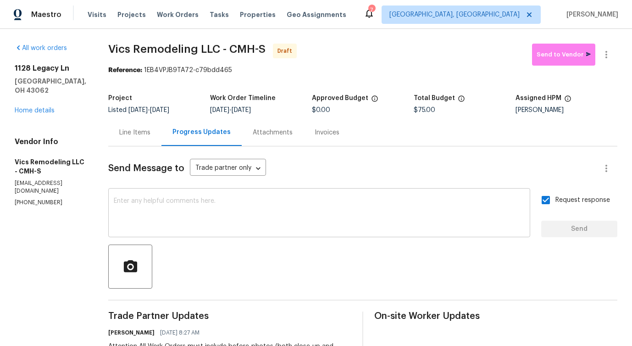
click at [206, 201] on textarea at bounding box center [319, 214] width 411 height 32
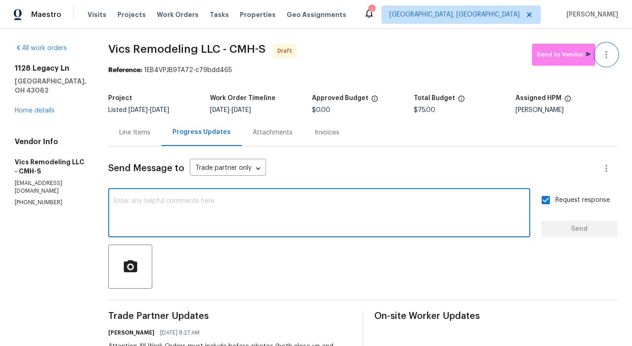
click at [607, 56] on icon "button" at bounding box center [606, 54] width 11 height 11
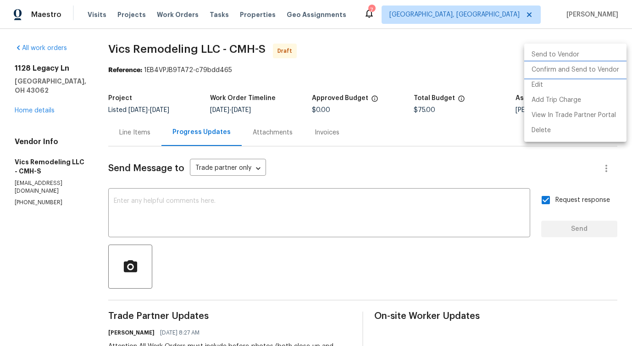
click at [548, 72] on li "Confirm and Send to Vendor" at bounding box center [576, 69] width 102 height 15
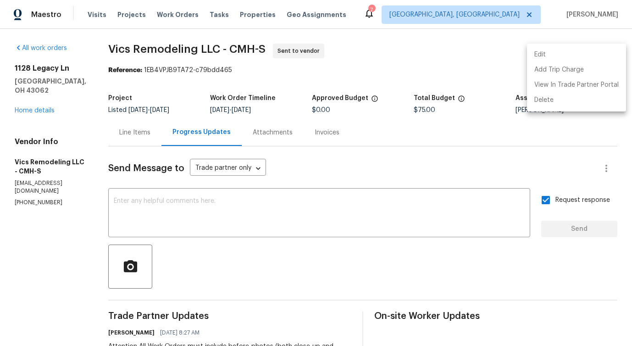
click at [129, 140] on div at bounding box center [316, 173] width 632 height 346
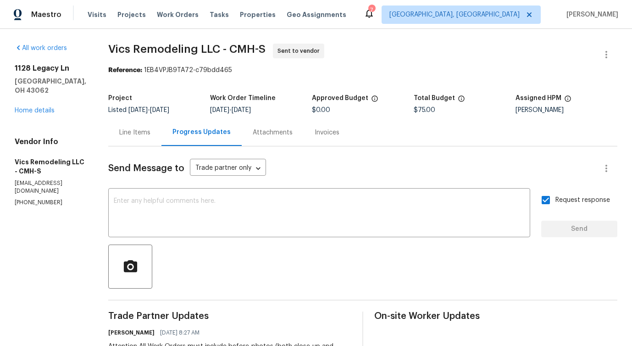
click at [132, 139] on div "Line Items" at bounding box center [134, 132] width 53 height 27
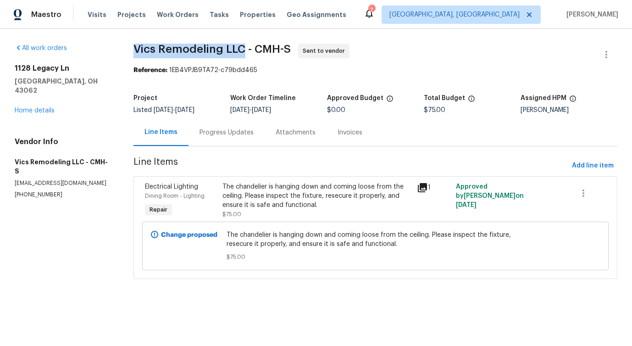
drag, startPoint x: 132, startPoint y: 48, endPoint x: 244, endPoint y: 47, distance: 111.5
click at [244, 47] on div "All work orders 1128 Legacy Ln Pataskala, OH 43062 Home details Vendor Info Vic…" at bounding box center [316, 167] width 632 height 276
copy span "Vics Remodeling LLC"
click at [50, 107] on link "Home details" at bounding box center [35, 110] width 40 height 6
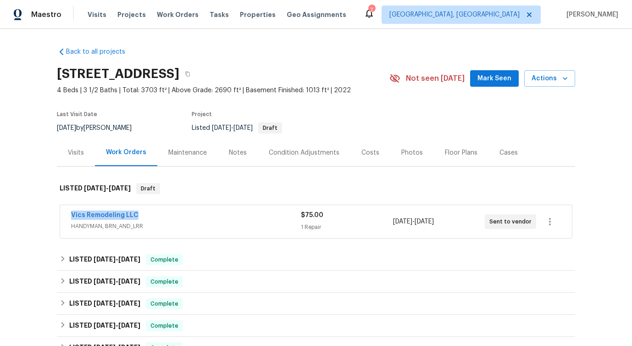
drag, startPoint x: 66, startPoint y: 215, endPoint x: 229, endPoint y: 213, distance: 162.9
click at [229, 214] on div "Vics Remodeling LLC HANDYMAN, BRN_AND_LRR $75.00 1 Repair 10/3/2025 - 10/5/2025…" at bounding box center [316, 221] width 512 height 33
copy link "Vics Remodeling LLC"
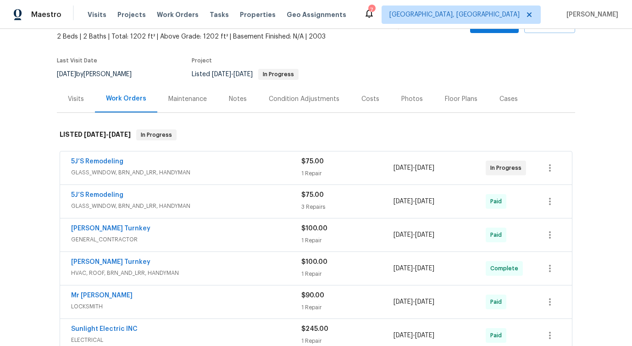
scroll to position [37, 0]
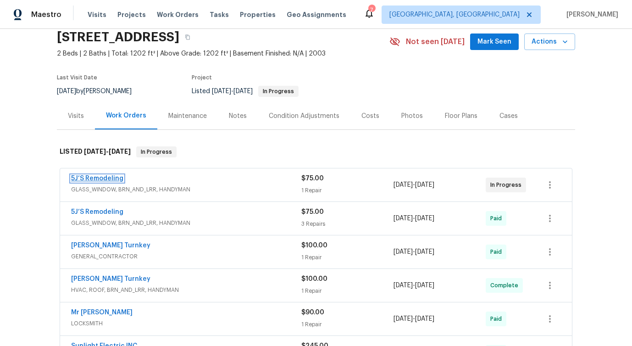
click at [106, 178] on link "5J’S Remodeling" at bounding box center [97, 178] width 52 height 6
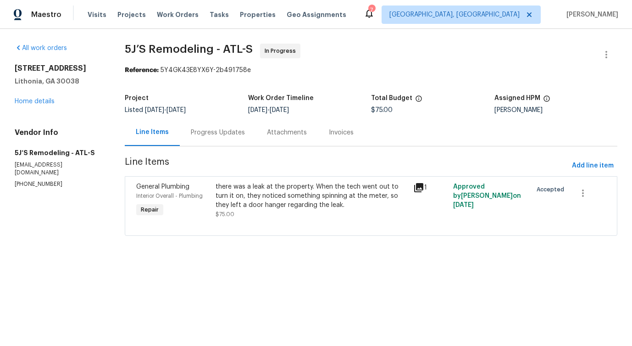
click at [229, 141] on div "Progress Updates" at bounding box center [218, 132] width 76 height 27
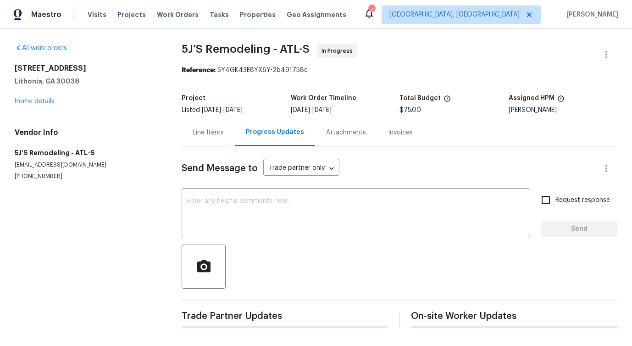
click at [246, 232] on div "x ​" at bounding box center [356, 213] width 349 height 47
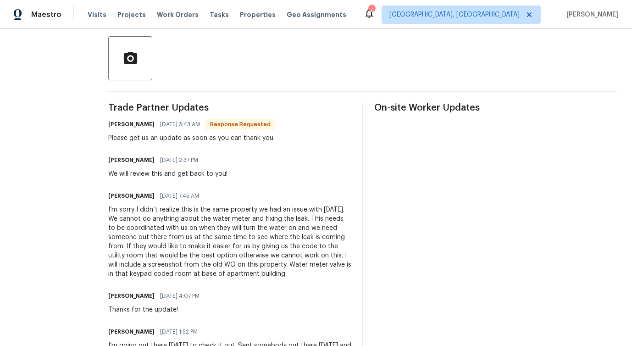
scroll to position [224, 0]
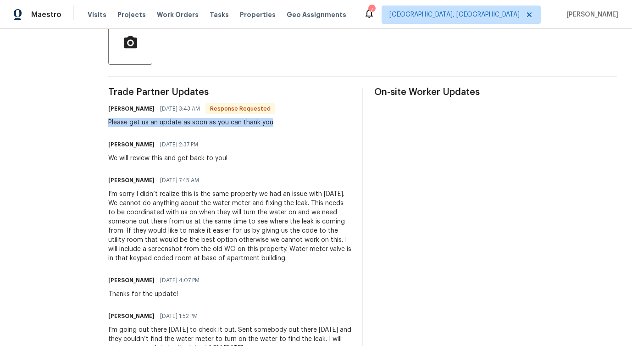
drag, startPoint x: 106, startPoint y: 122, endPoint x: 291, endPoint y: 123, distance: 184.5
click at [291, 123] on div "All work orders 3217 Fairington Dr Lithonia, GA 30038 Home details Vendor Info …" at bounding box center [316, 245] width 632 height 880
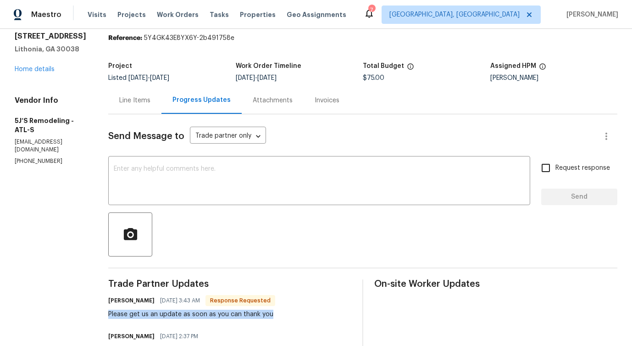
scroll to position [0, 0]
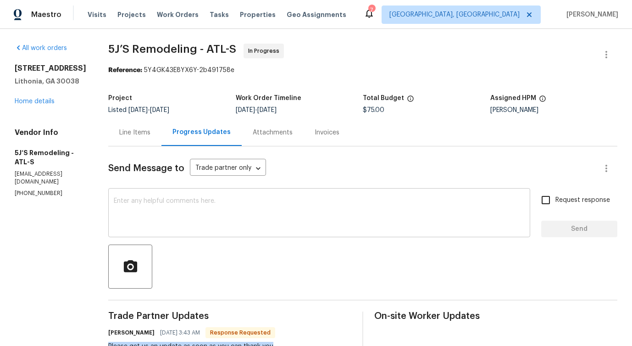
click at [242, 201] on textarea at bounding box center [319, 214] width 411 height 32
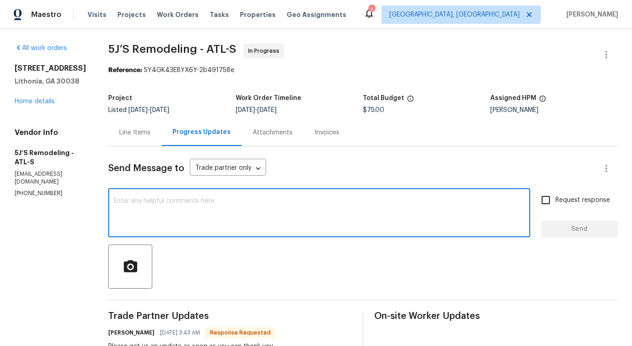
click at [267, 205] on textarea at bounding box center [319, 214] width 411 height 32
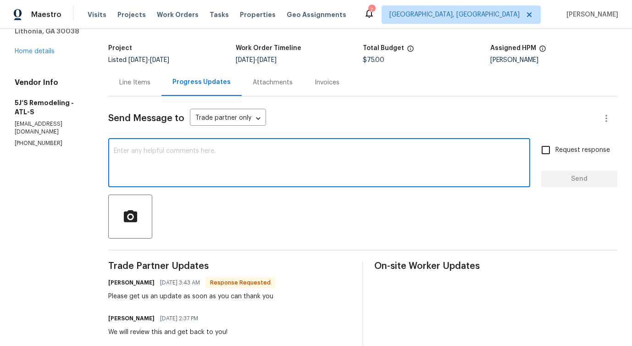
scroll to position [51, 0]
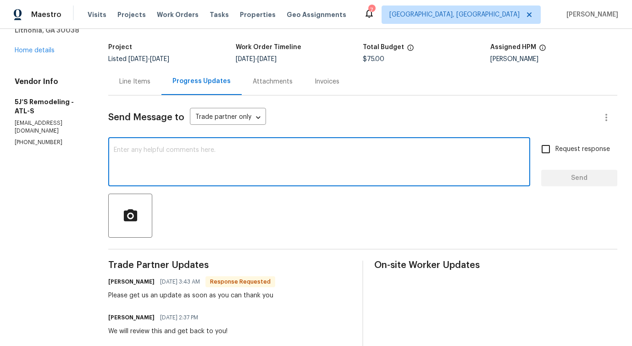
click at [243, 158] on textarea at bounding box center [319, 163] width 411 height 32
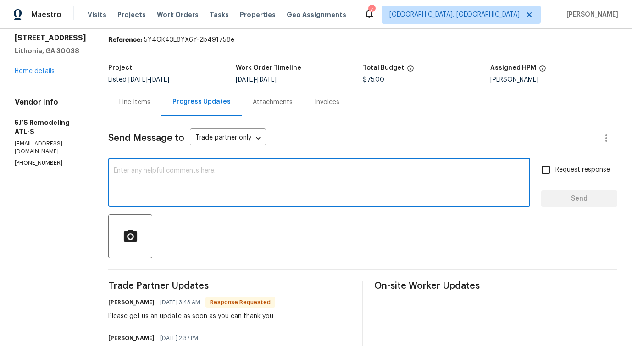
scroll to position [0, 0]
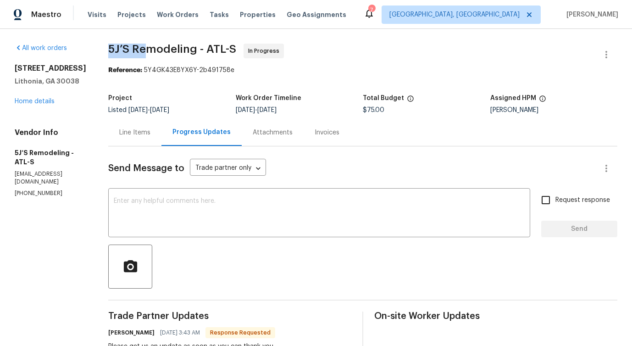
drag, startPoint x: 107, startPoint y: 47, endPoint x: 145, endPoint y: 47, distance: 38.6
click at [241, 202] on textarea at bounding box center [319, 214] width 411 height 32
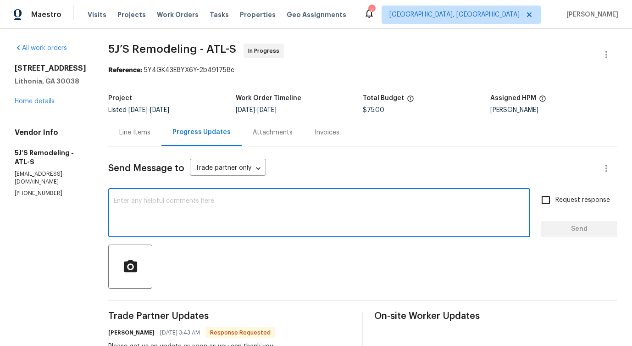
click at [148, 209] on textarea at bounding box center [319, 214] width 411 height 32
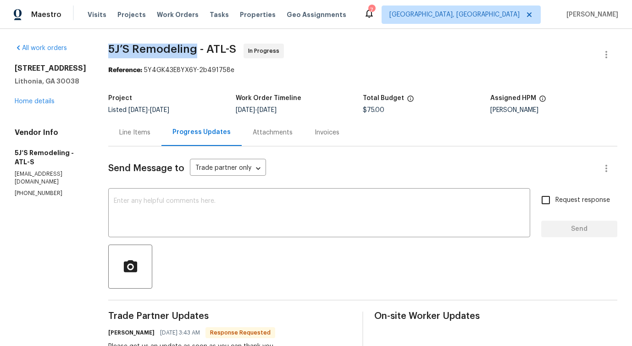
drag, startPoint x: 109, startPoint y: 46, endPoint x: 196, endPoint y: 50, distance: 87.3
click at [196, 50] on span "5J’S Remodeling - ATL-S" at bounding box center [172, 49] width 128 height 11
click at [209, 202] on textarea at bounding box center [319, 214] width 411 height 32
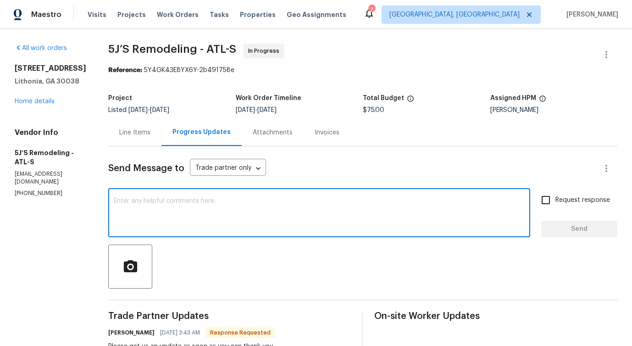
paste textarea "HOA name: Fairington Park Condominium Assoc contact: 678-715-1430 jmitchell@pos…"
type textarea "HOA name: Fairington Park Condominium Assoc contact: 678-715-1430 jmitchell@pos…"
click at [242, 204] on textarea at bounding box center [319, 214] width 411 height 32
paste textarea "Please contact the HOA to obtain the access codes for the riser room."
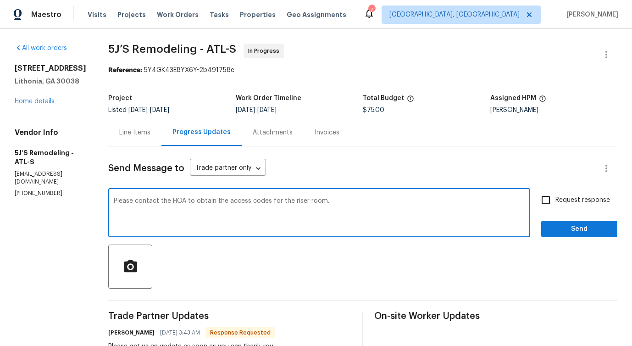
click at [366, 205] on textarea "Please contact the HOA to obtain the access codes for the riser room." at bounding box center [319, 214] width 411 height 32
paste textarea "HOA name: Fairington Park Condominium Assoc contact: 678-715-1430 jmitchell@pos…"
type textarea "Please contact the HOA to obtain the access codes for the riser room. HOA name:…"
click at [557, 202] on span "Request response" at bounding box center [583, 201] width 55 height 10
click at [556, 202] on input "Request response" at bounding box center [546, 199] width 19 height 19
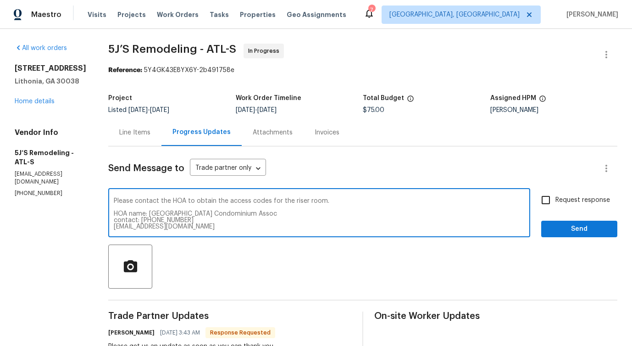
checkbox input "true"
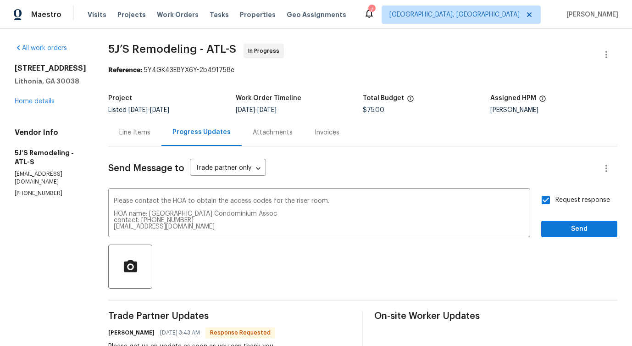
click at [573, 224] on span "Send" at bounding box center [579, 229] width 61 height 11
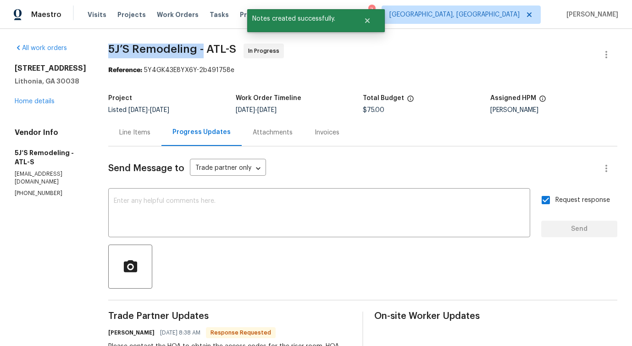
drag, startPoint x: 101, startPoint y: 50, endPoint x: 201, endPoint y: 50, distance: 99.6
copy span "5J’S Remodeling -"
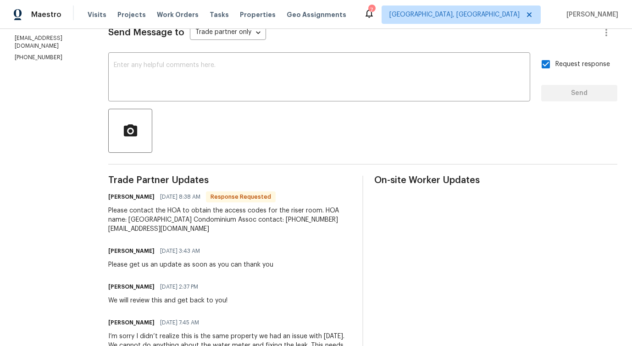
scroll to position [140, 0]
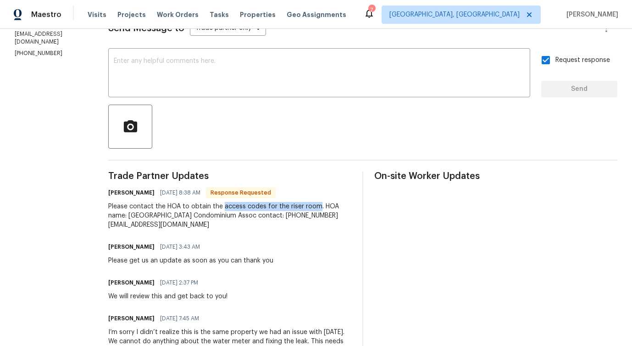
drag, startPoint x: 222, startPoint y: 207, endPoint x: 316, endPoint y: 209, distance: 94.6
click at [316, 209] on div "Please contact the HOA to obtain the access codes for the riser room. HOA name:…" at bounding box center [229, 216] width 243 height 28
copy div "access codes for the riser room"
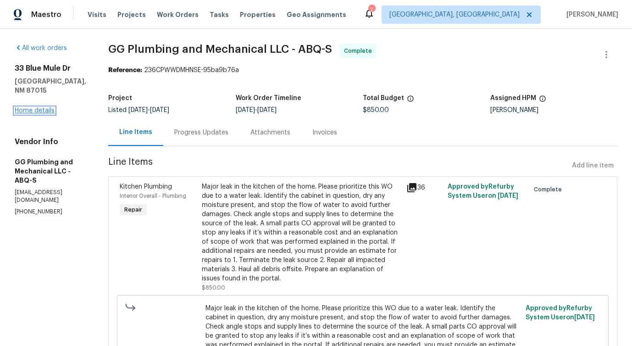
click at [41, 107] on link "Home details" at bounding box center [35, 110] width 40 height 6
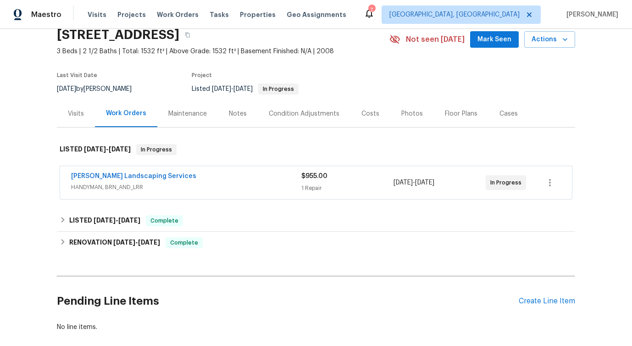
scroll to position [81, 0]
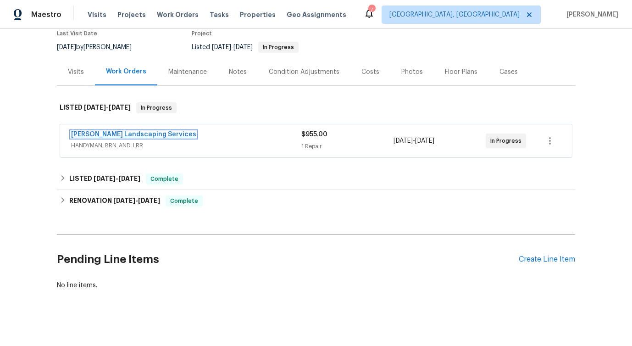
click at [139, 135] on link "[PERSON_NAME] Landscaping Services" at bounding box center [133, 134] width 125 height 6
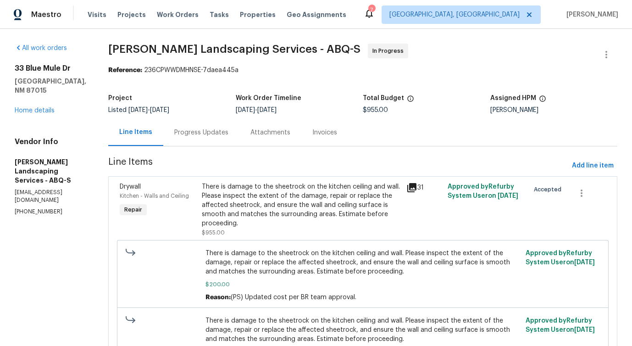
click at [216, 145] on div "Progress Updates" at bounding box center [201, 132] width 76 height 27
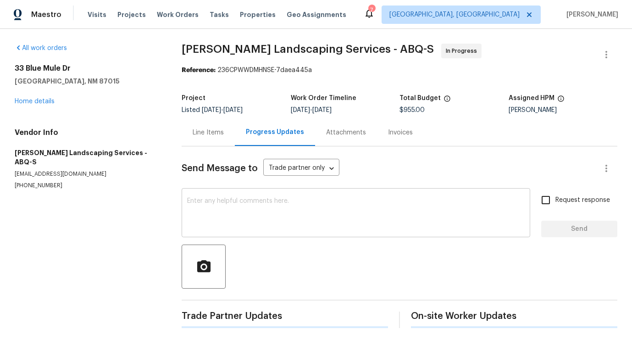
click at [239, 198] on textarea at bounding box center [356, 214] width 338 height 32
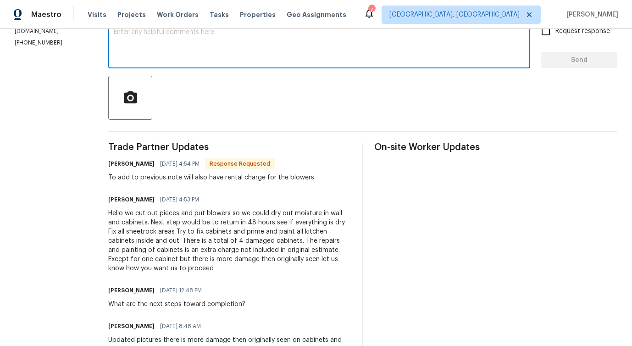
scroll to position [168, 0]
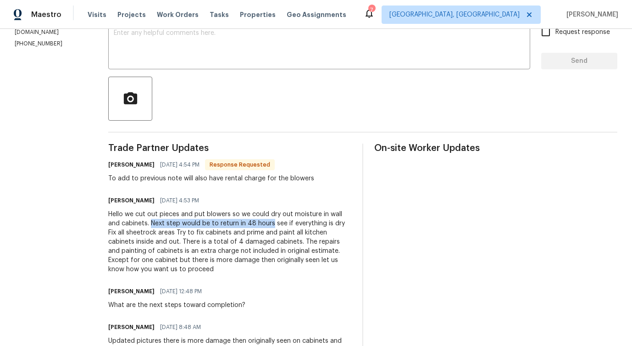
drag, startPoint x: 173, startPoint y: 223, endPoint x: 293, endPoint y: 226, distance: 120.3
click at [293, 226] on div "Hello we cut out pieces and put blowers so we could dry out moisture in wall an…" at bounding box center [229, 242] width 243 height 64
copy div "Next step would be to return in 48 hours"
click at [296, 51] on textarea at bounding box center [319, 46] width 411 height 32
paste textarea "Sounds good."
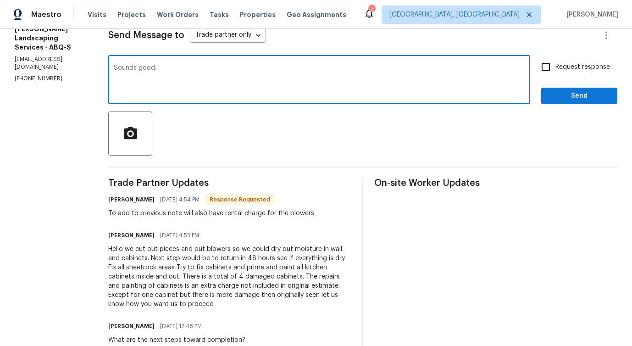
scroll to position [132, 0]
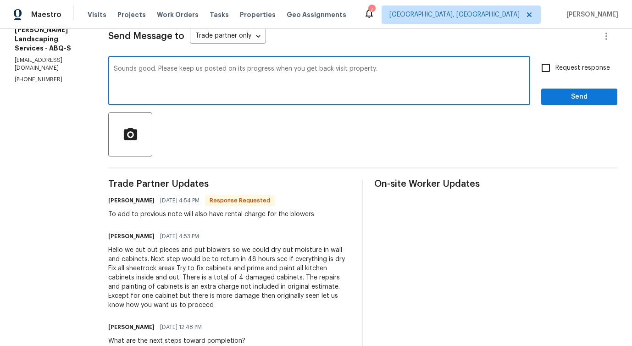
type textarea "Sounds good. Please keep us posted on its progress when you get back visit prop…"
click at [290, 62] on div "Sounds good. Please keep us posted on its progress when you get back visit prop…" at bounding box center [319, 81] width 422 height 47
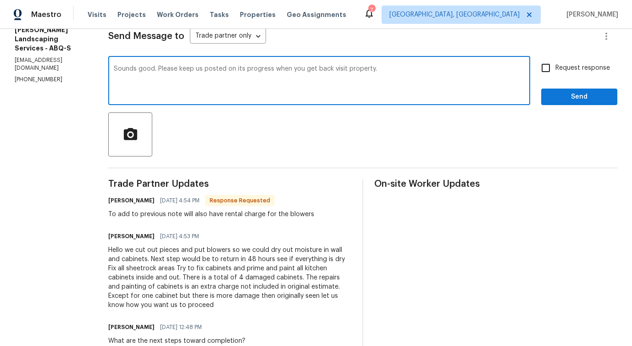
click at [289, 65] on div "Sounds good. Please keep us posted on its progress when you get back visit prop…" at bounding box center [319, 81] width 422 height 47
click at [288, 68] on textarea "Sounds good. Please keep us posted on its progress when you get back visit prop…" at bounding box center [319, 82] width 411 height 32
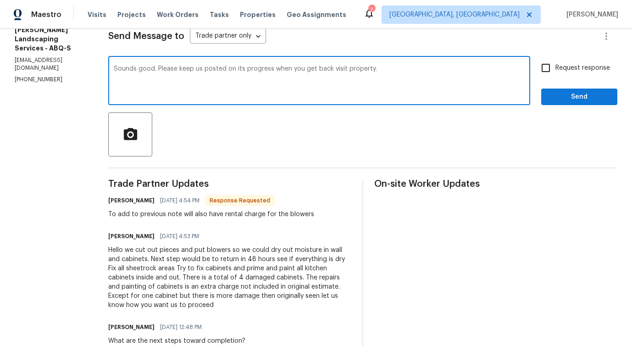
click at [288, 68] on textarea "Sounds good. Please keep us posted on its progress when you get back visit prop…" at bounding box center [319, 82] width 411 height 32
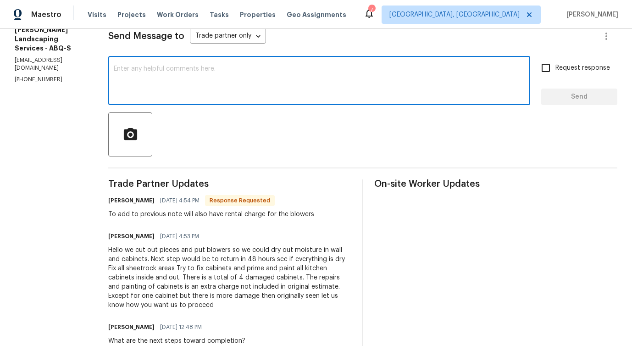
click at [385, 93] on textarea at bounding box center [319, 82] width 411 height 32
paste textarea "Sounds good. Please keep us updated on the progress after your visit to the pro…"
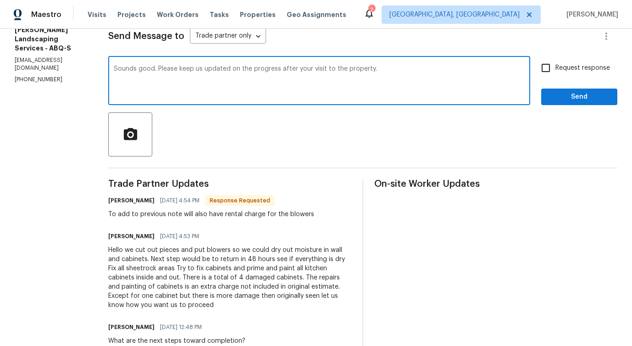
type textarea "Sounds good. Please keep us updated on the progress after your visit to the pro…"
click at [548, 73] on input "Request response" at bounding box center [546, 67] width 19 height 19
checkbox input "true"
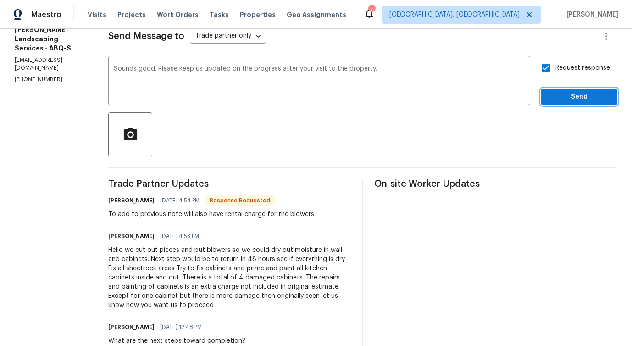
click at [564, 95] on span "Send" at bounding box center [579, 96] width 61 height 11
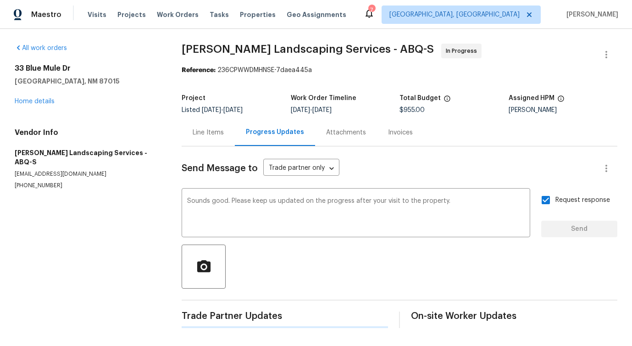
scroll to position [0, 0]
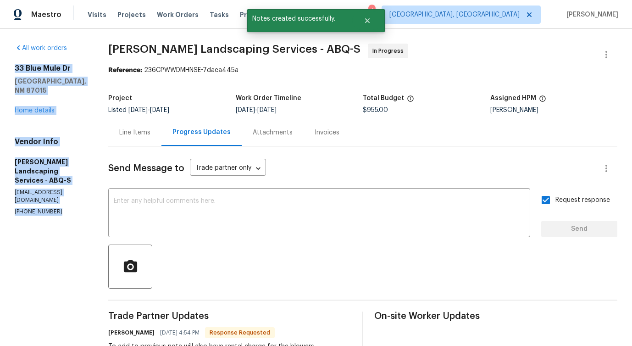
drag, startPoint x: 117, startPoint y: 45, endPoint x: 304, endPoint y: 40, distance: 186.4
click at [142, 69] on b "Reference:" at bounding box center [125, 70] width 34 height 6
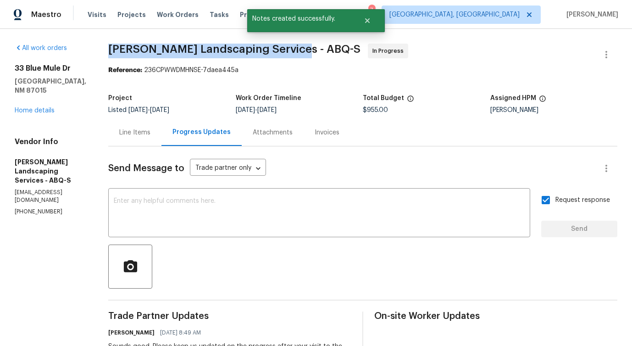
drag, startPoint x: 128, startPoint y: 50, endPoint x: 310, endPoint y: 48, distance: 182.7
copy span "[PERSON_NAME] Landscaping Services -"
